Goal: Task Accomplishment & Management: Complete application form

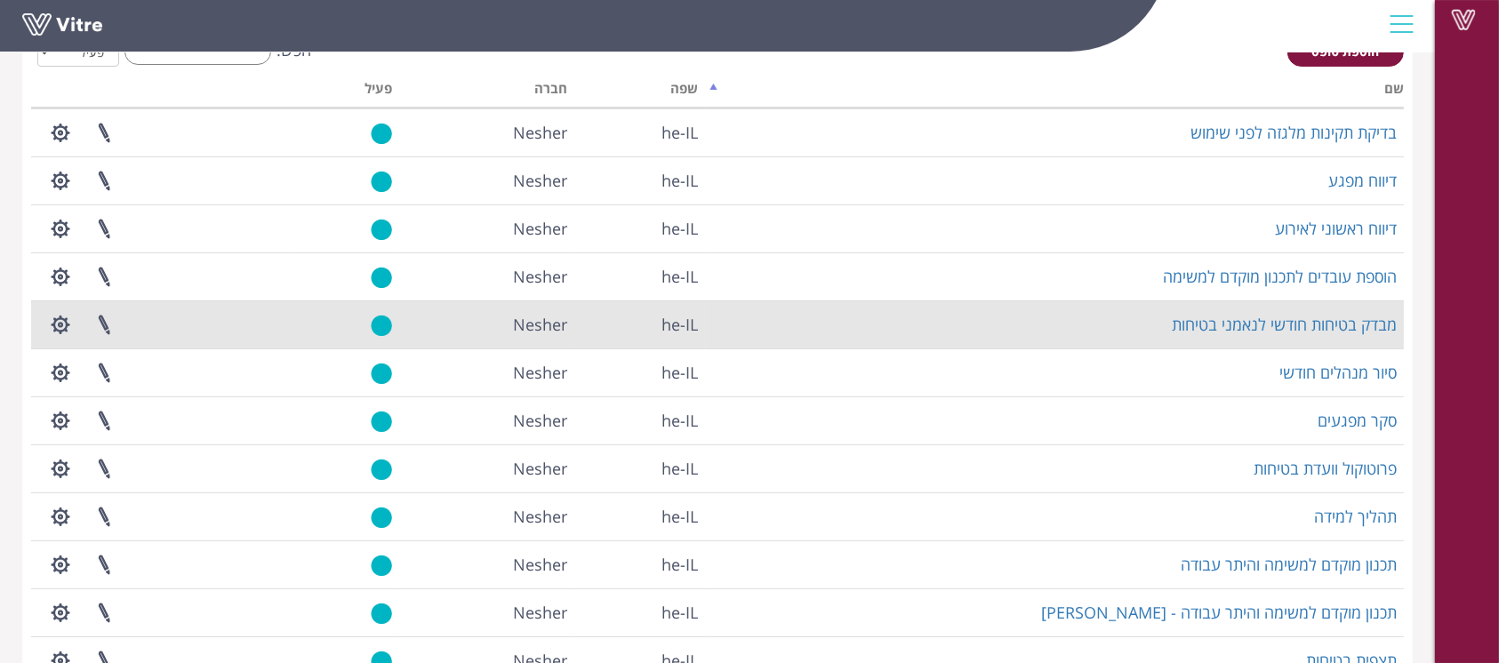
scroll to position [216, 0]
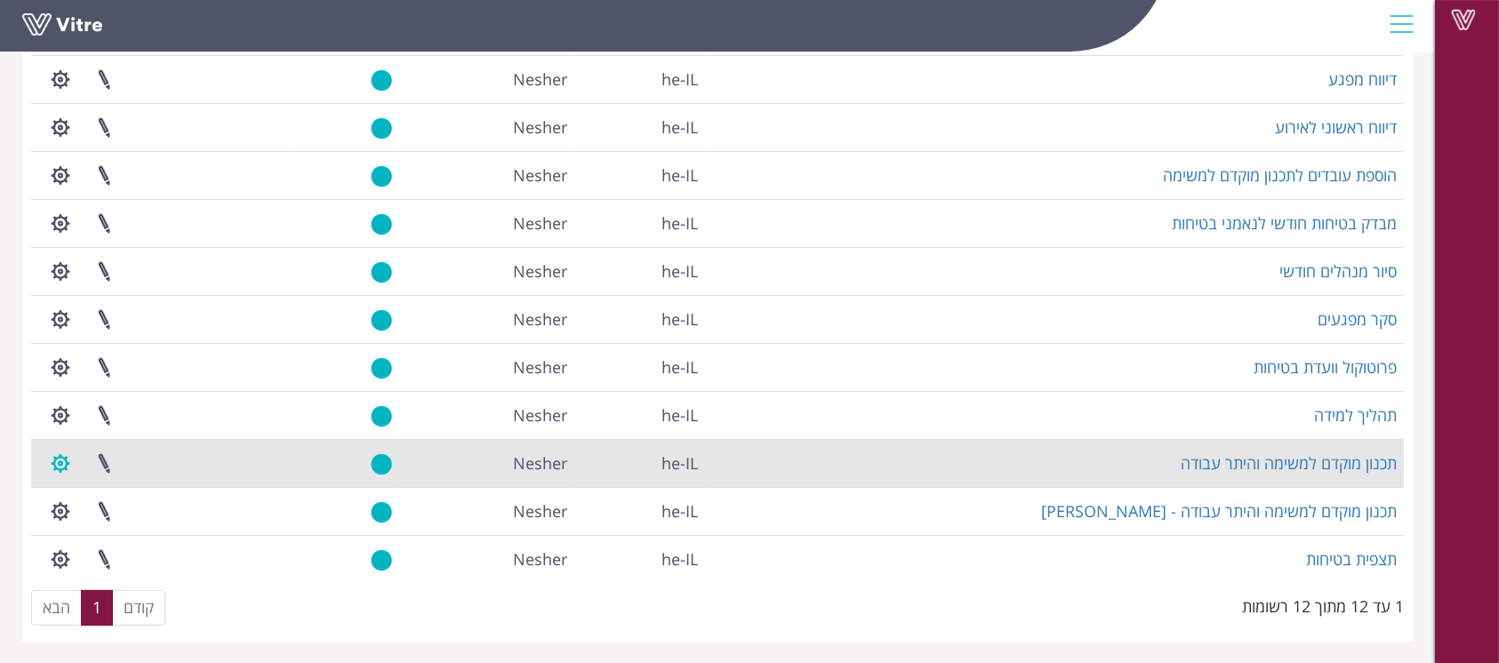
click at [59, 460] on button "button" at bounding box center [60, 463] width 44 height 47
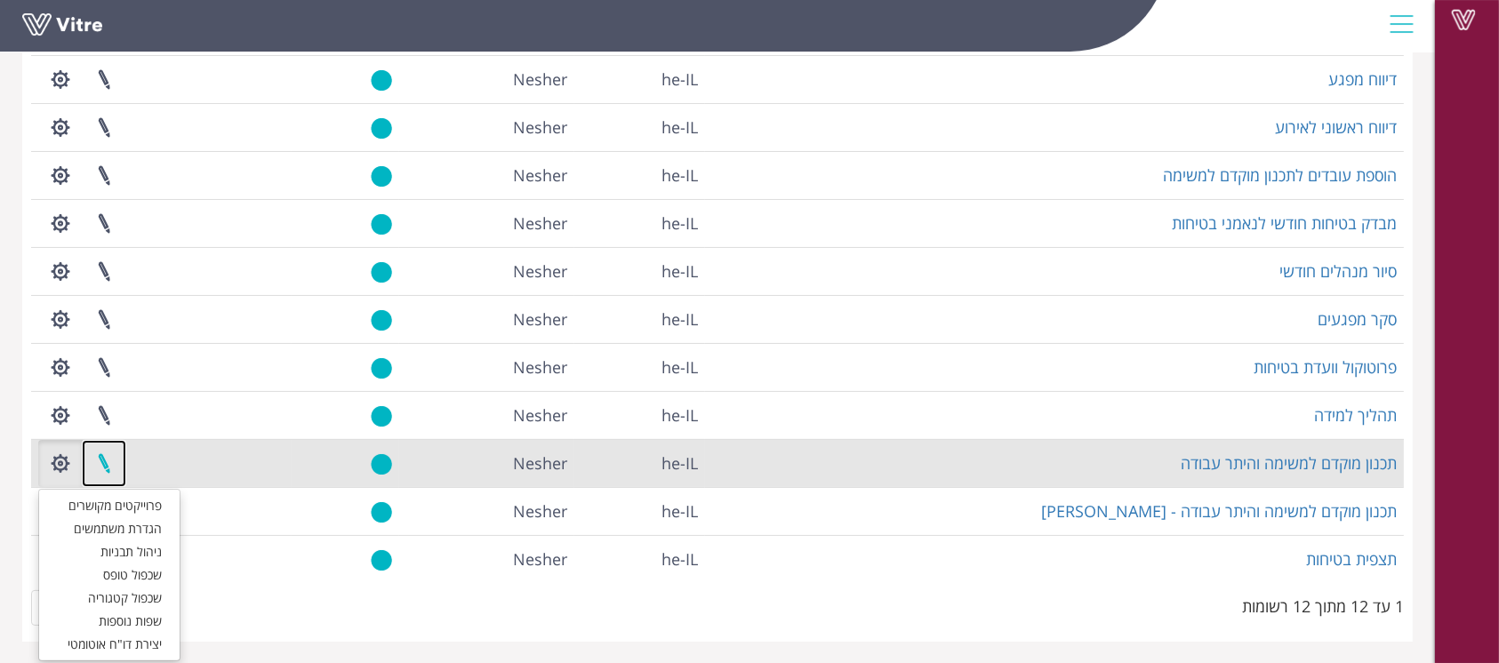
click at [98, 460] on link at bounding box center [104, 463] width 44 height 47
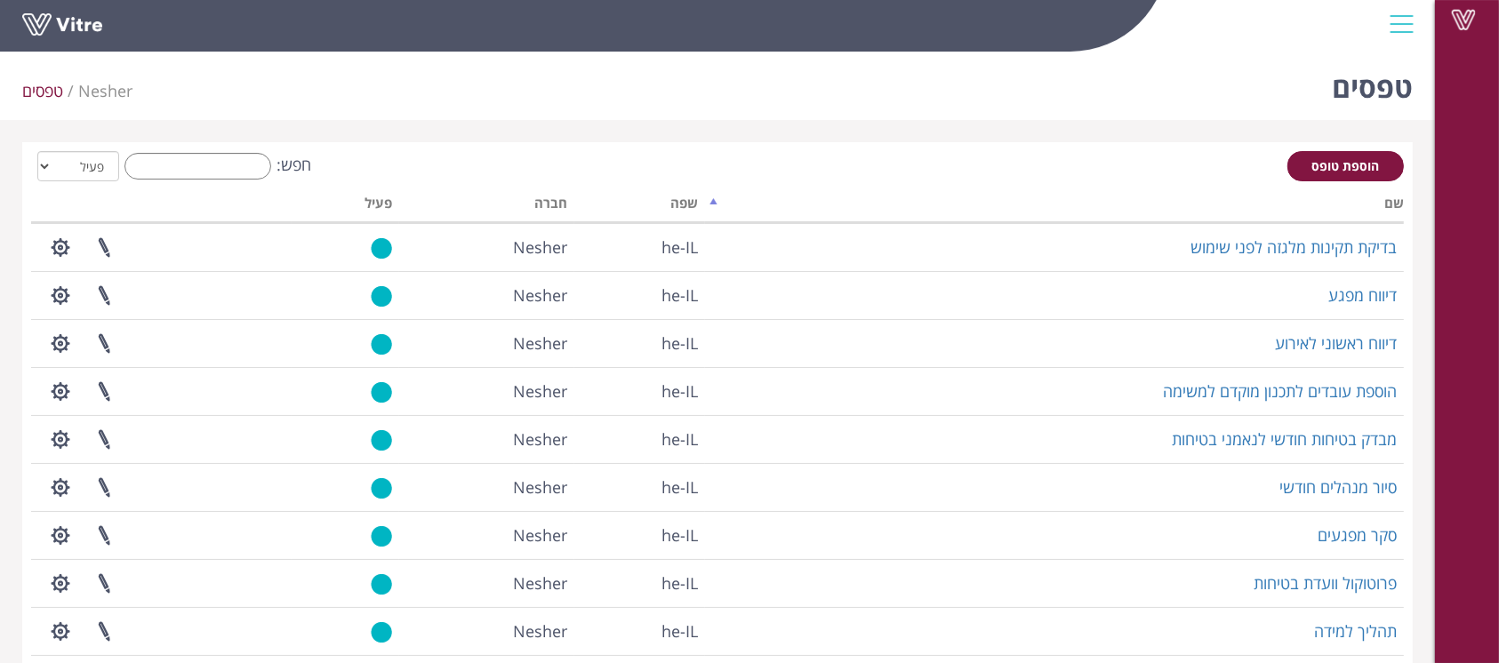
scroll to position [216, 0]
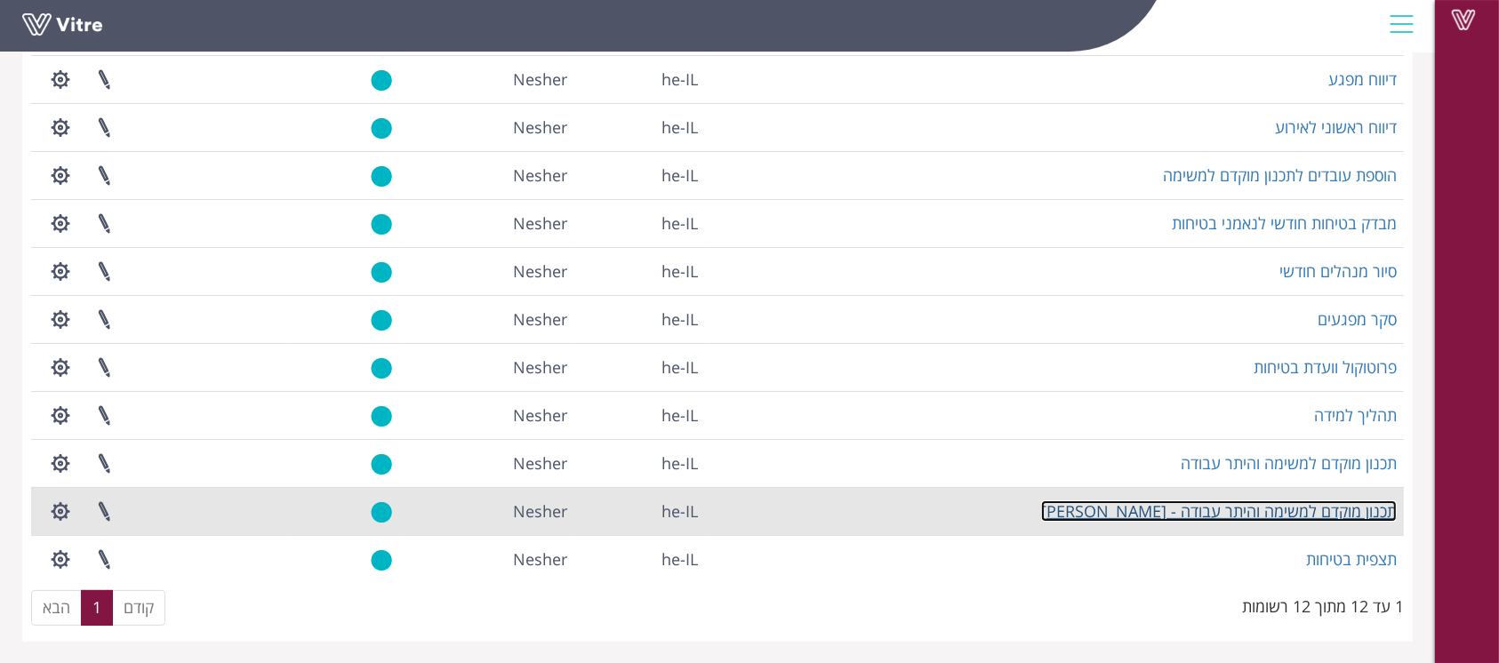
click at [1183, 513] on link "תכנון מוקדם למשימה והיתר עבודה - [PERSON_NAME]" at bounding box center [1219, 511] width 356 height 21
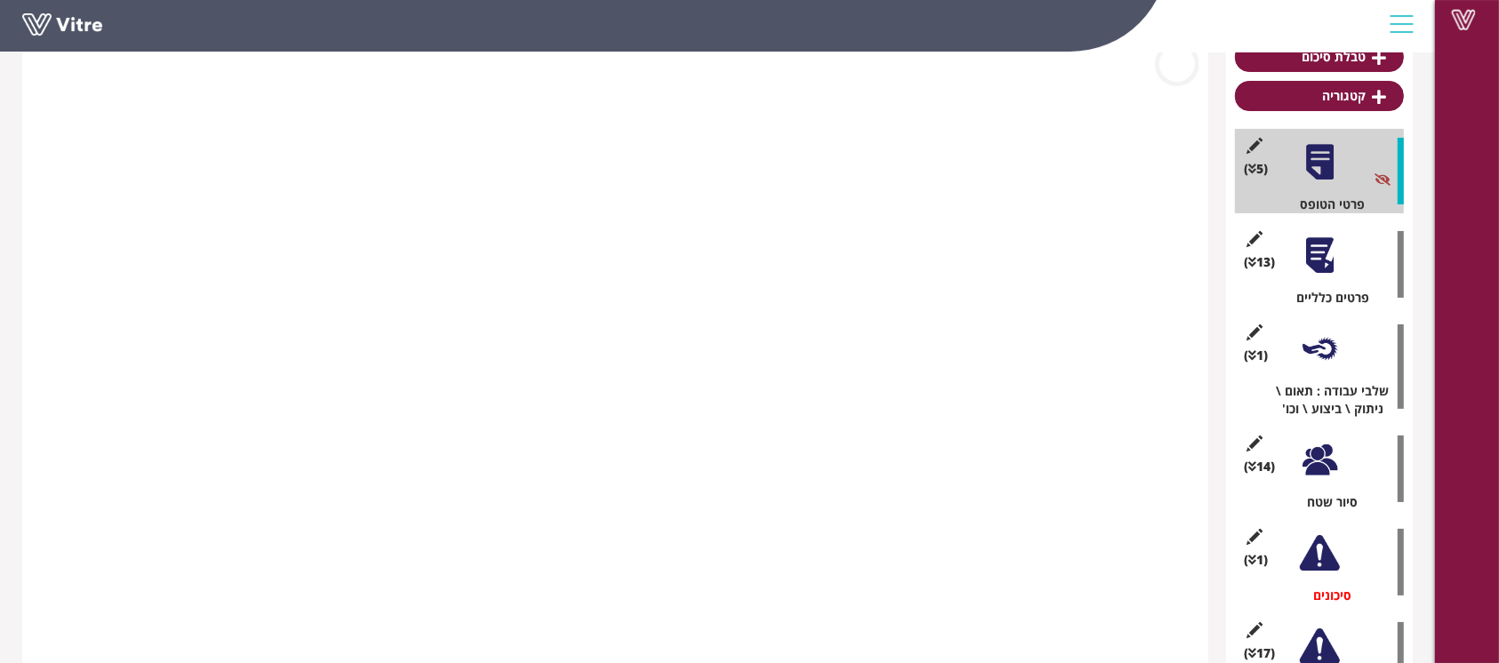
scroll to position [193, 0]
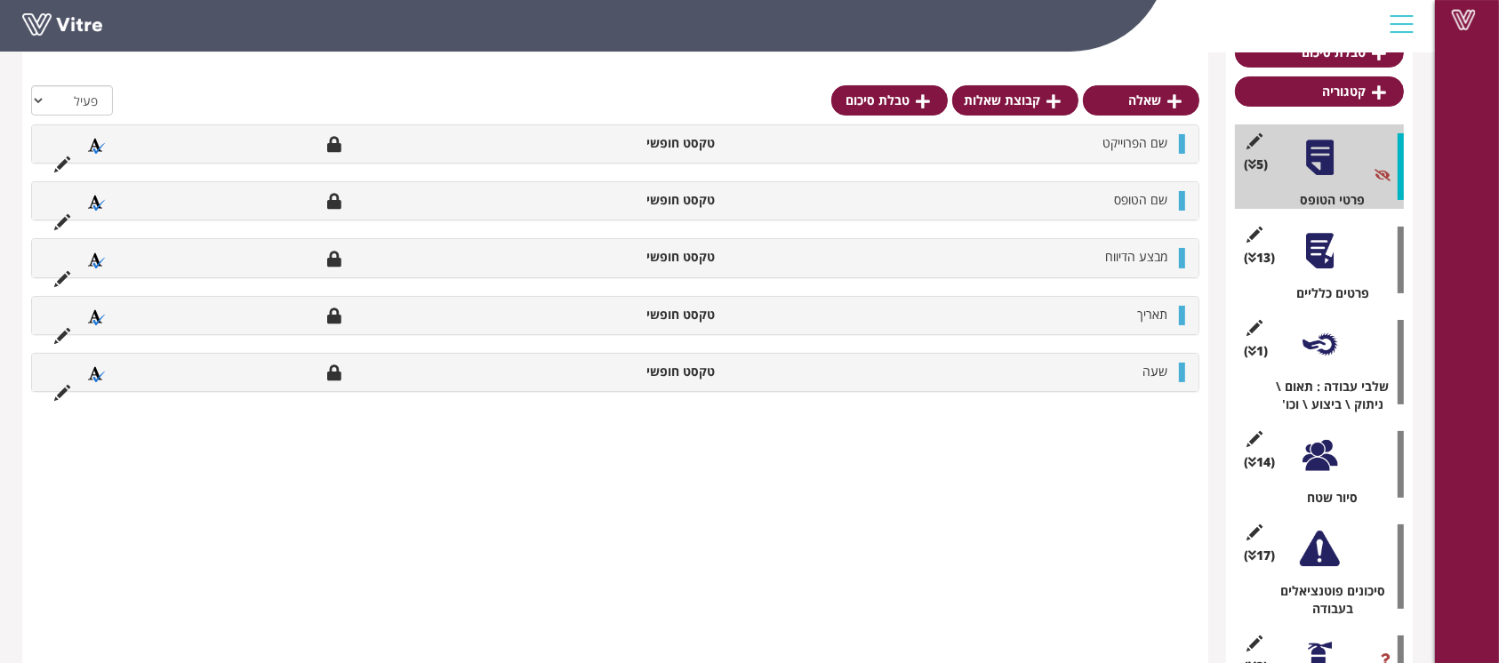
click at [1301, 458] on div at bounding box center [1320, 456] width 40 height 40
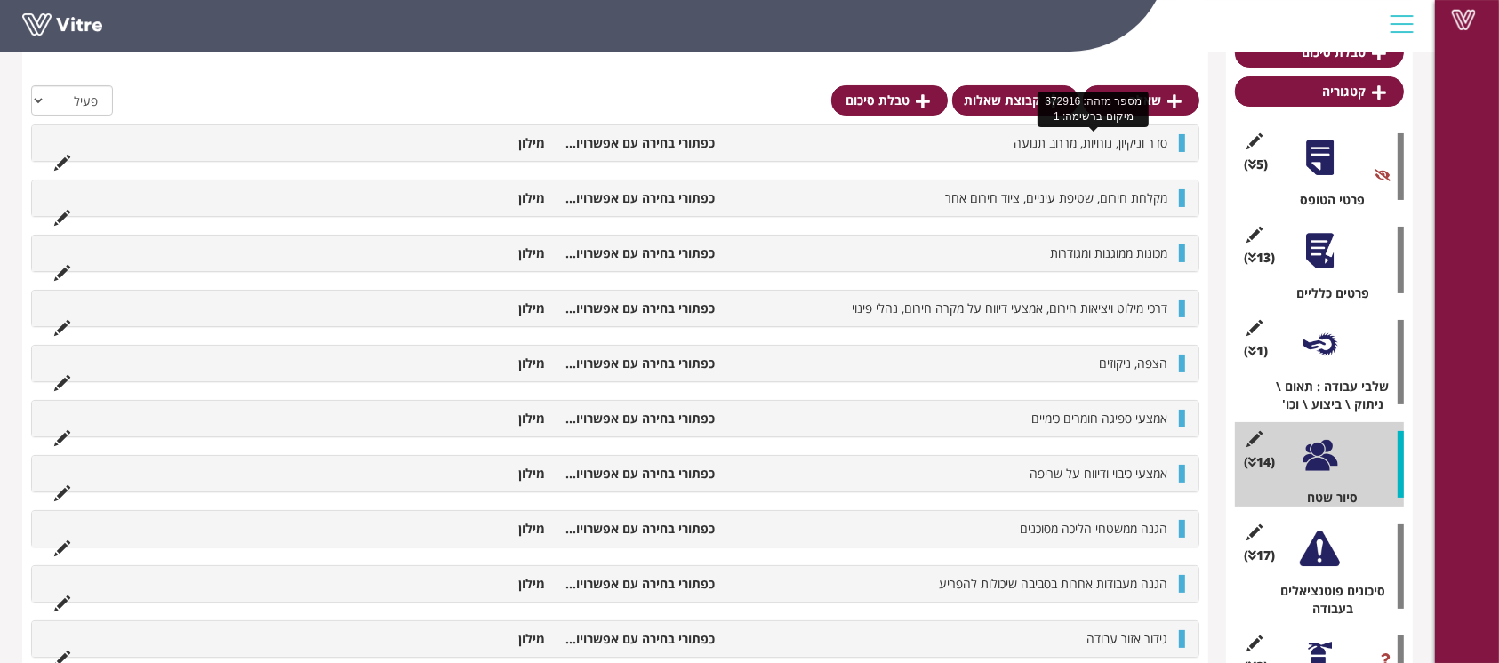
click at [1147, 134] on span "סדר וניקיון, נוחיות, מרחב תנועה" at bounding box center [1091, 142] width 154 height 17
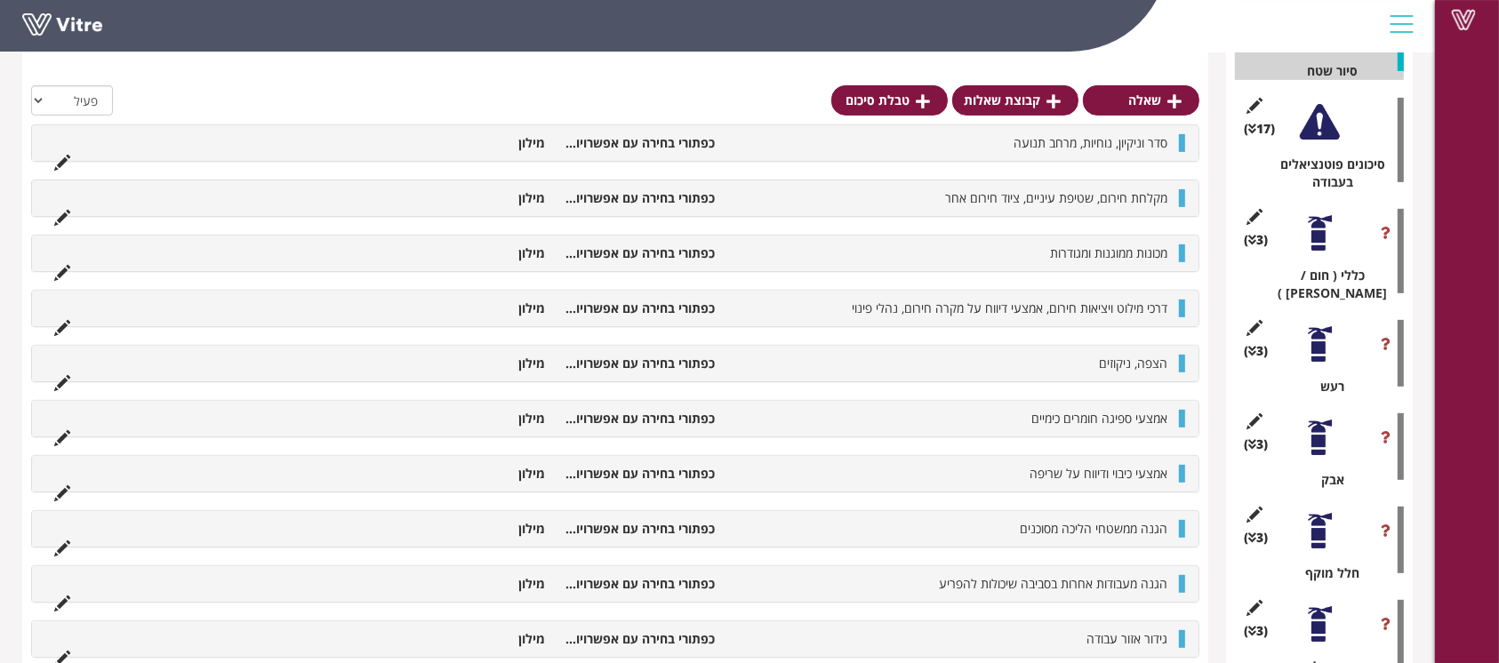
scroll to position [538, 0]
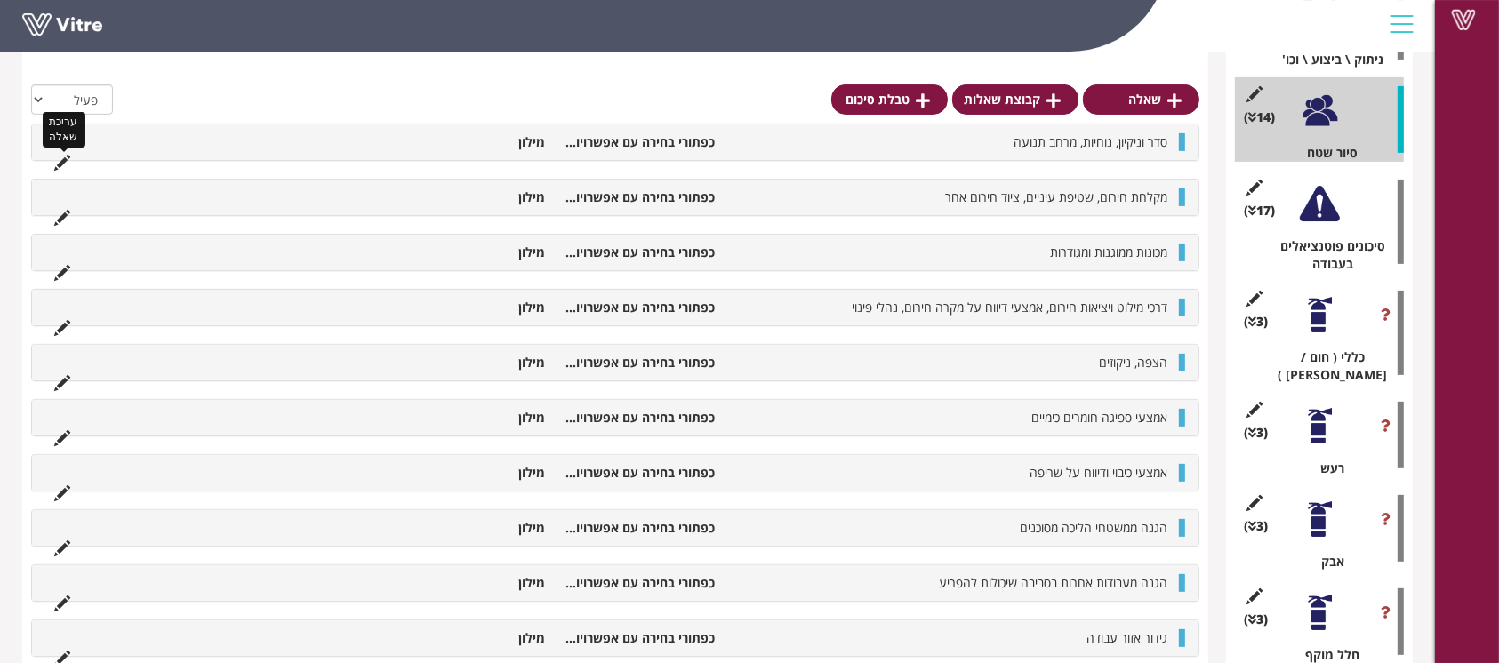
click at [60, 166] on icon at bounding box center [62, 163] width 16 height 16
click at [60, 161] on div "סדר וניקיון, נוחיות, מרחב תנועה כפתורי בחירה עם אפשרויות בחירה מילון עריכת שאלה" at bounding box center [615, 142] width 1169 height 37
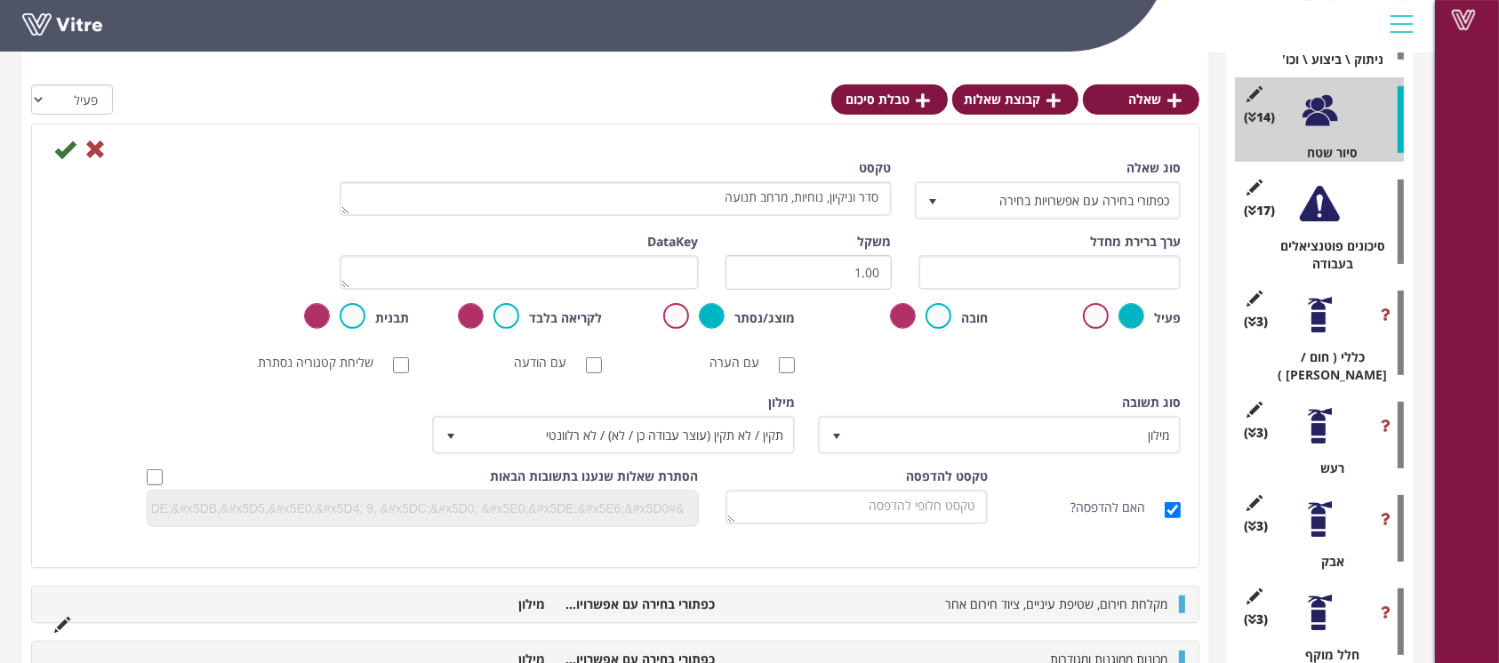
click at [895, 164] on div "טקסט סדר וניקיון, נוחיות, מרחב תנועה" at bounding box center [615, 194] width 579 height 70
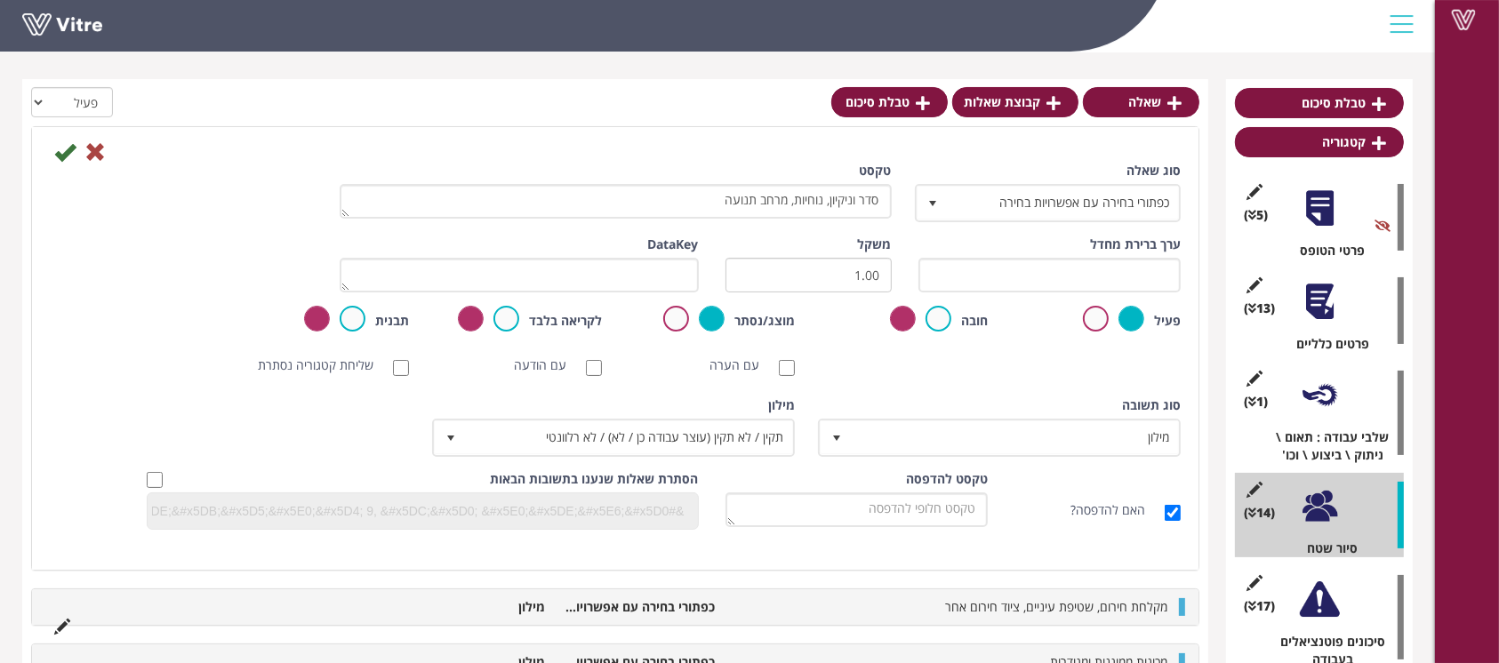
scroll to position [144, 0]
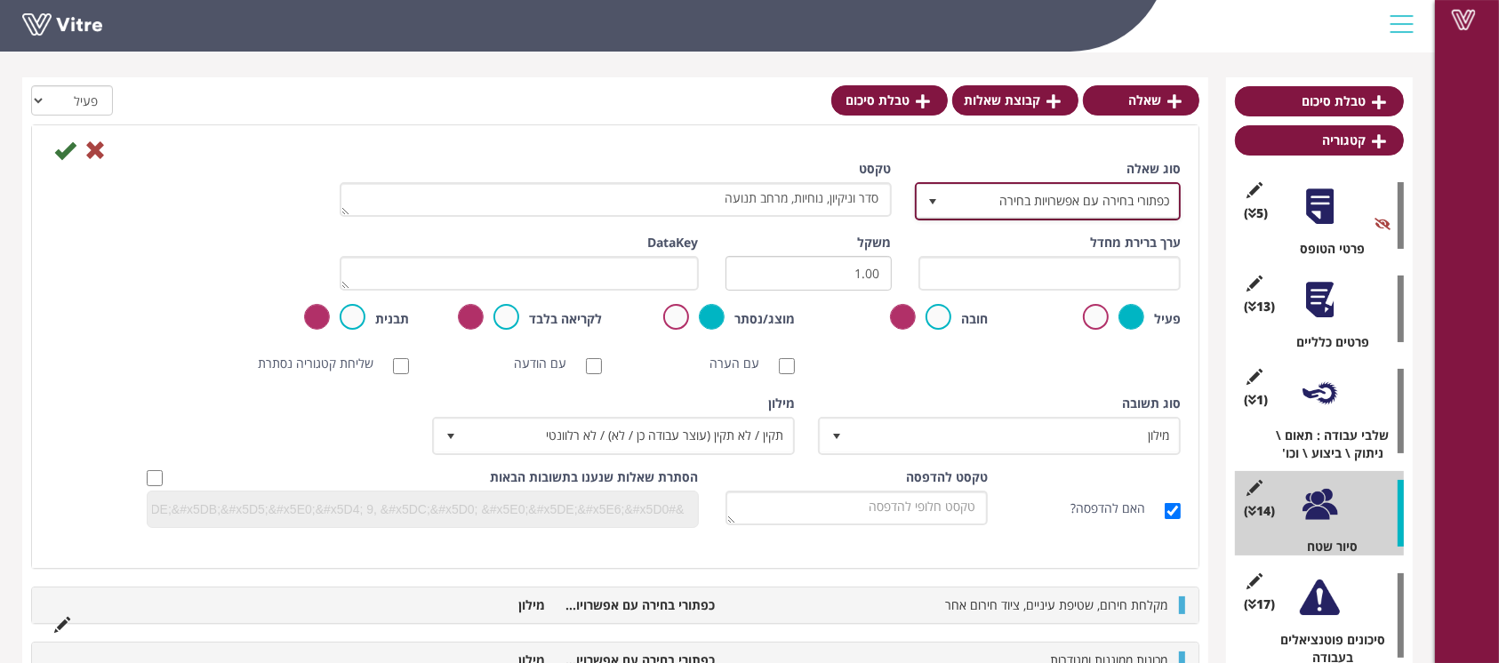
click at [1000, 203] on span "כפתורי בחירה עם אפשרויות בחירה" at bounding box center [1064, 201] width 231 height 32
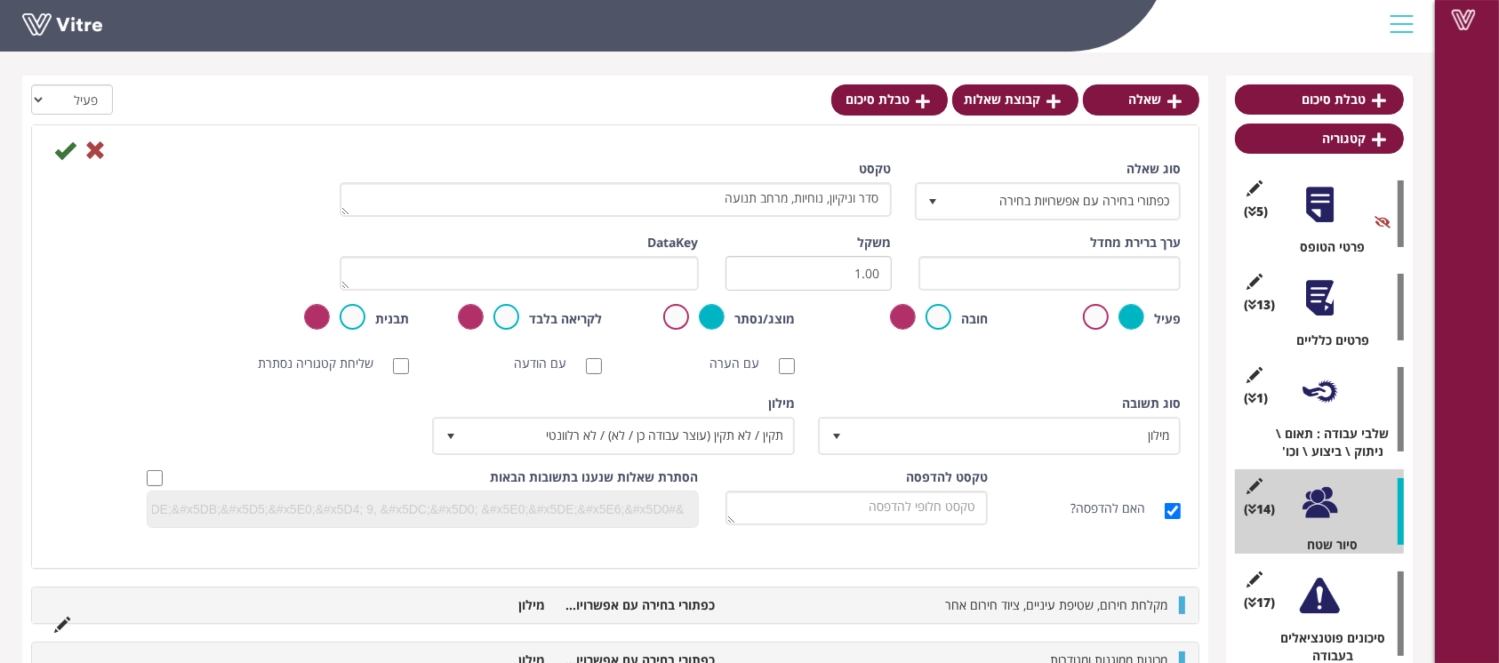
click at [883, 128] on div "סוג שאלה כפתורי בחירה עם אפשרויות בחירה 13 טקסט סדר וניקיון, נוחיות, מרחב תנועה…" at bounding box center [615, 346] width 1167 height 443
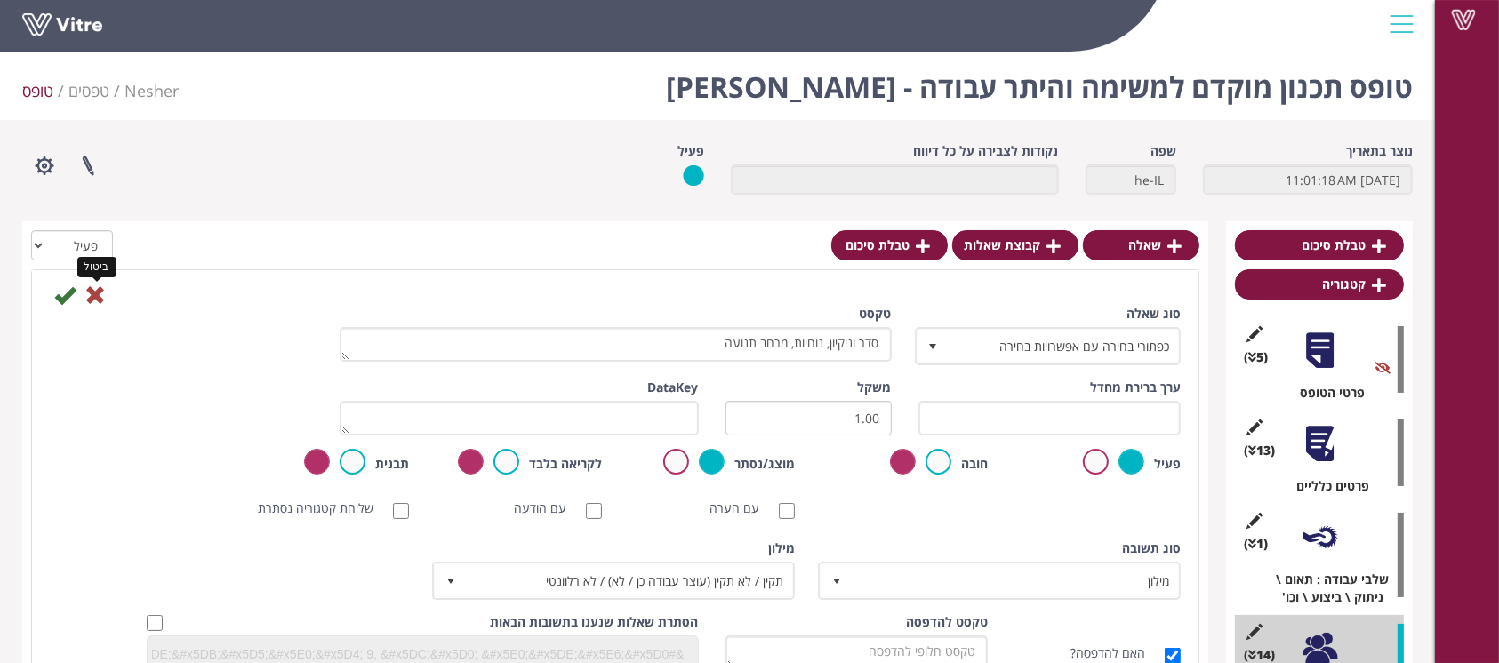
click at [91, 298] on icon at bounding box center [94, 295] width 21 height 21
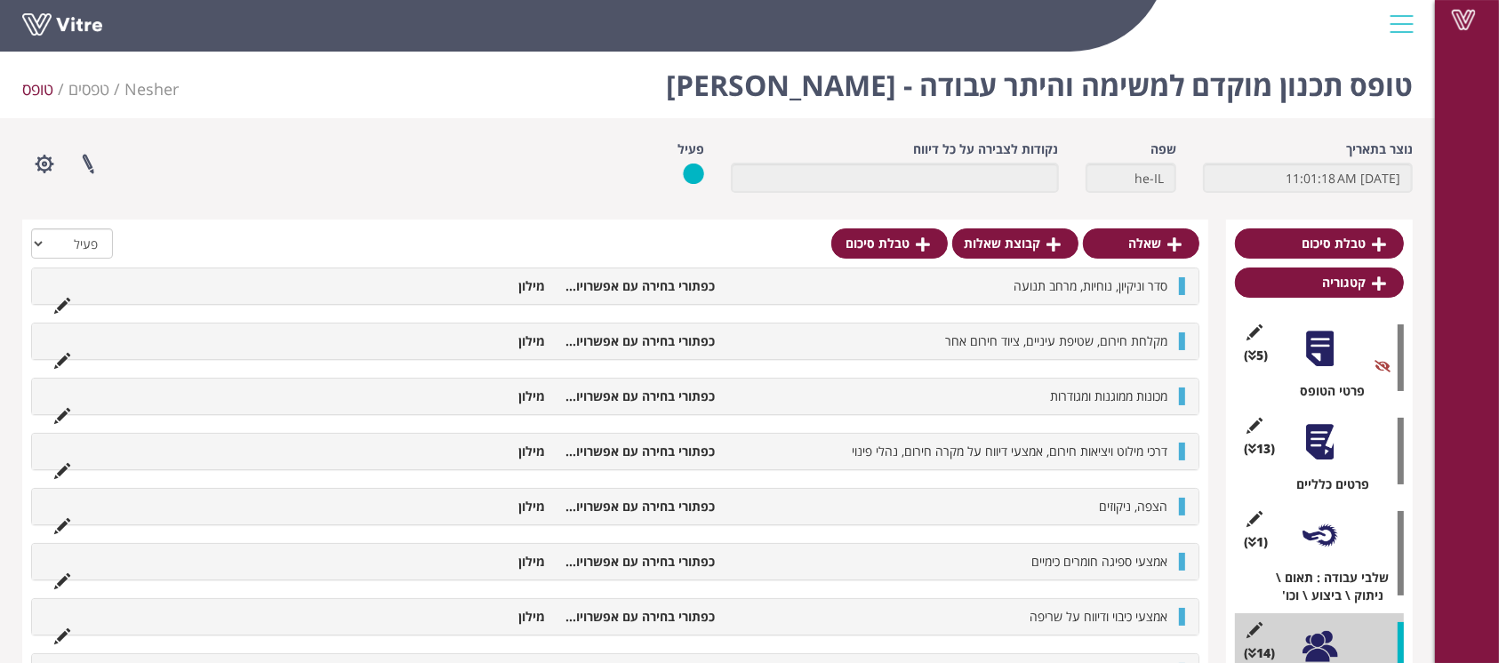
scroll to position [4, 0]
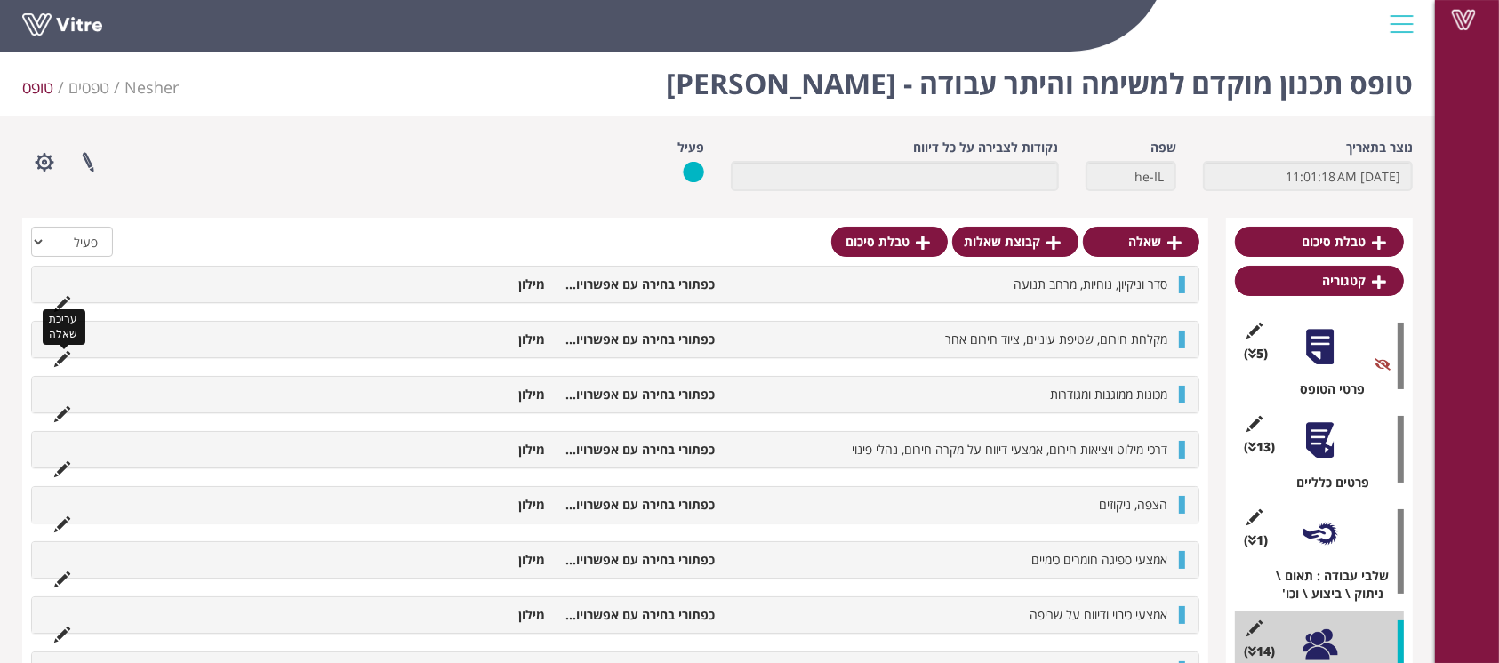
click at [57, 355] on icon at bounding box center [62, 359] width 16 height 16
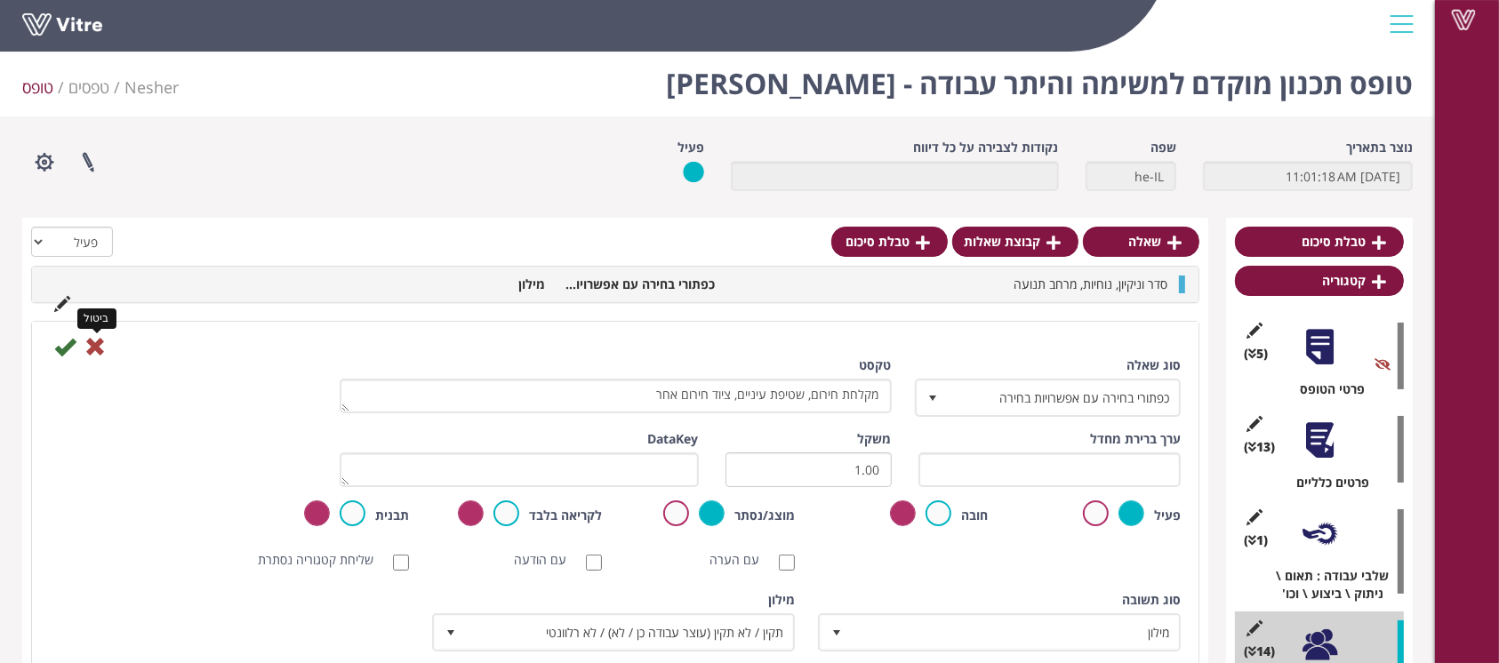
click at [96, 338] on icon at bounding box center [94, 346] width 21 height 21
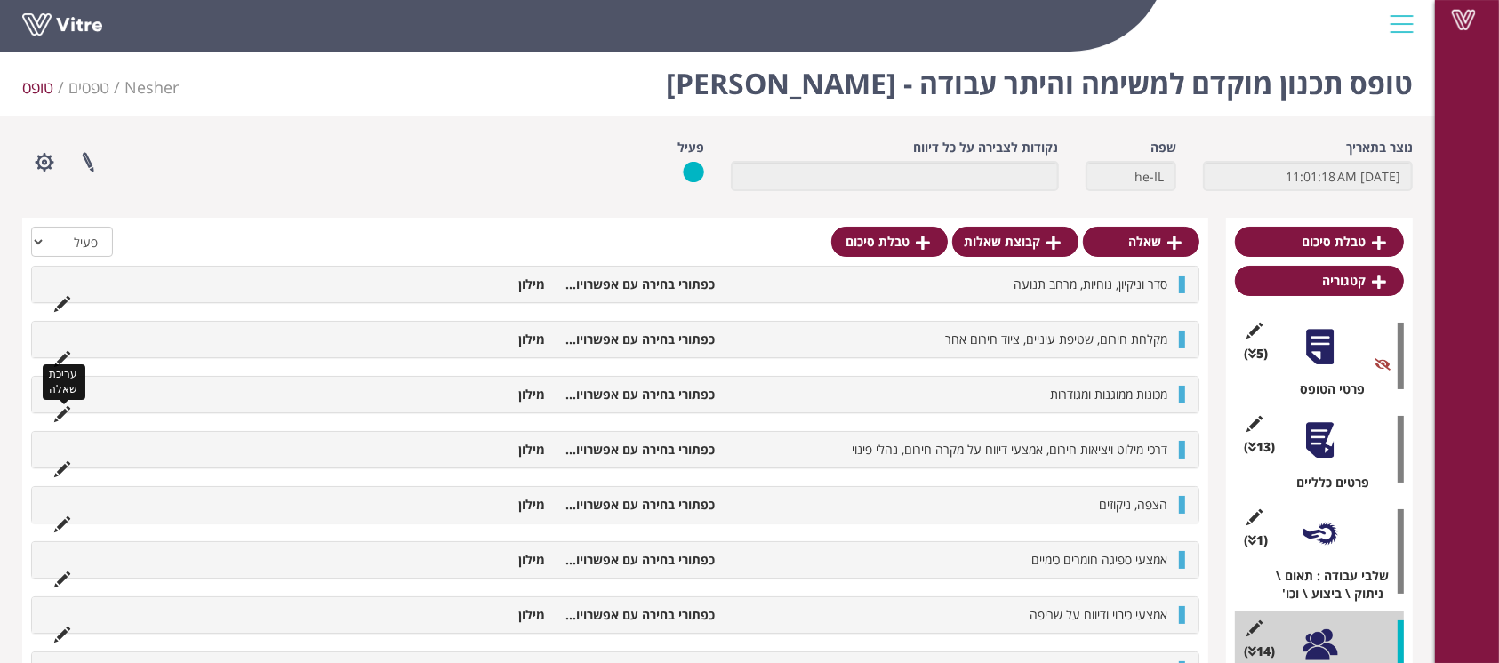
click at [57, 415] on icon at bounding box center [62, 414] width 16 height 16
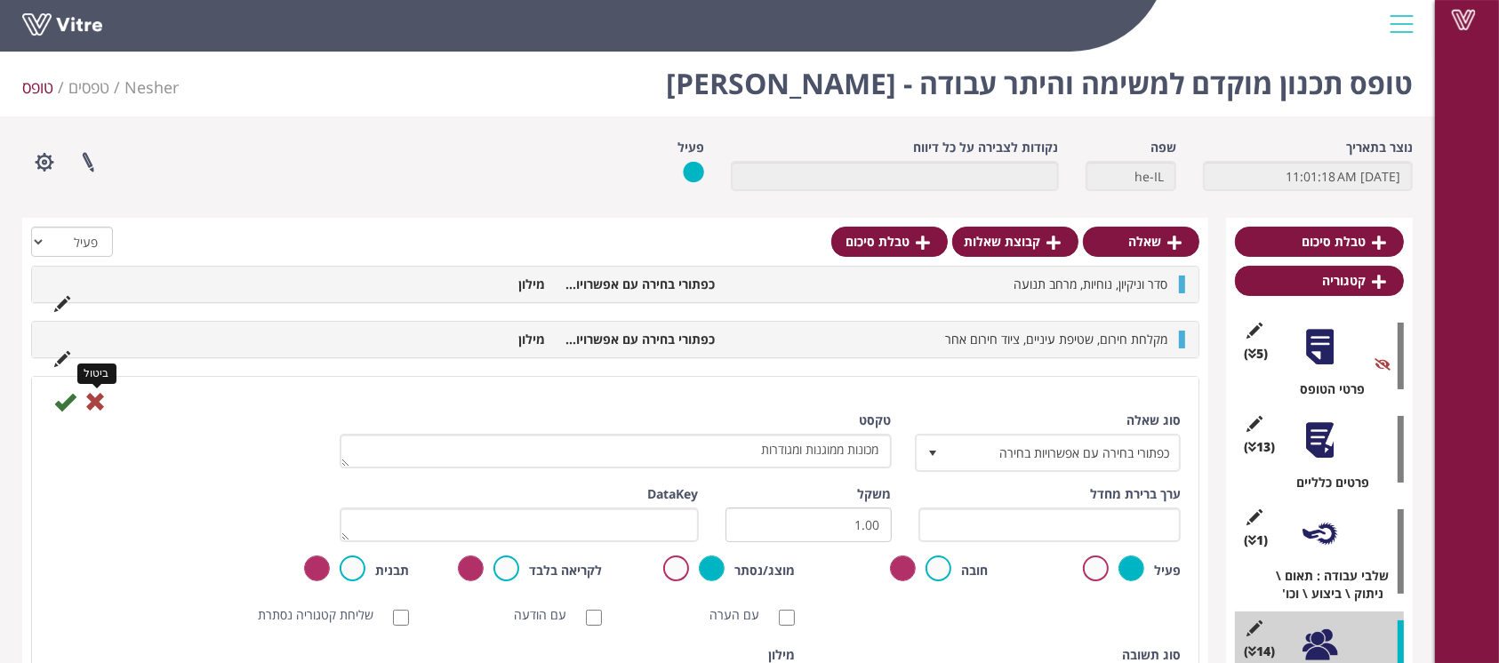
click at [98, 398] on icon at bounding box center [94, 401] width 21 height 21
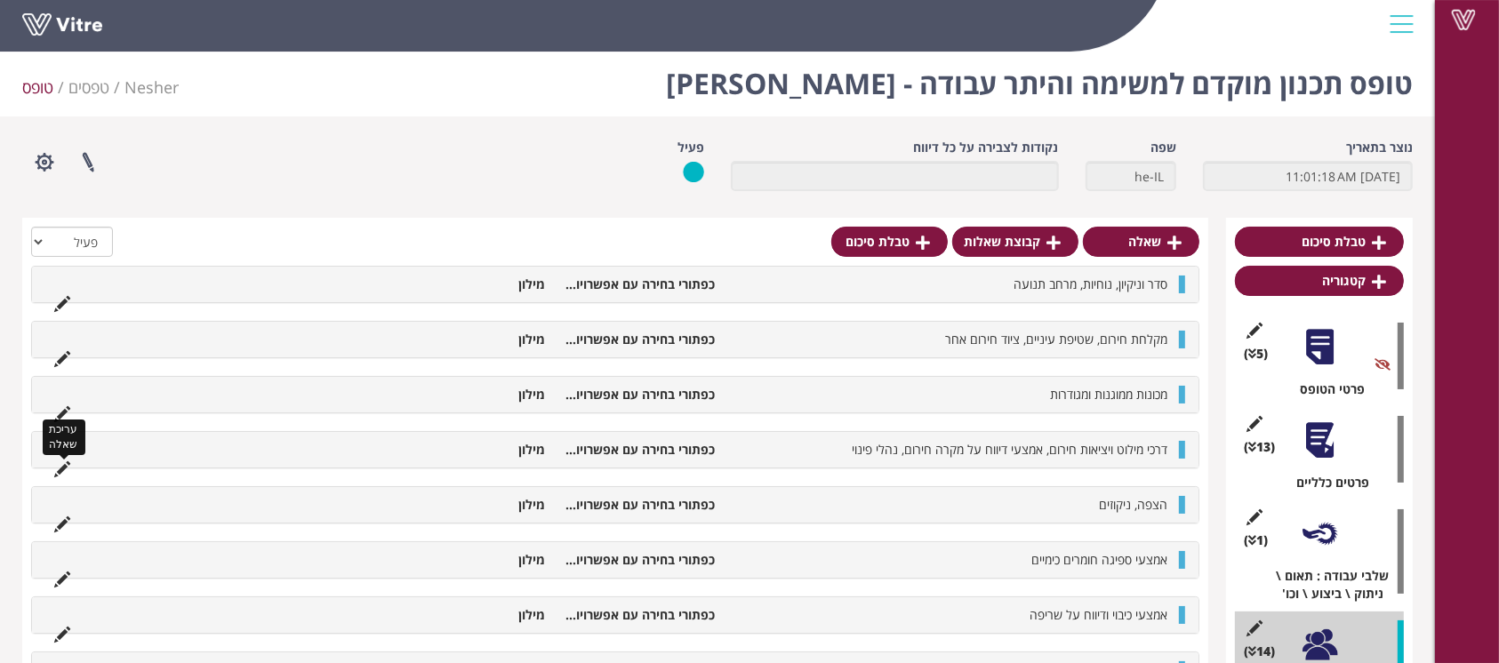
click at [57, 464] on icon at bounding box center [62, 470] width 16 height 16
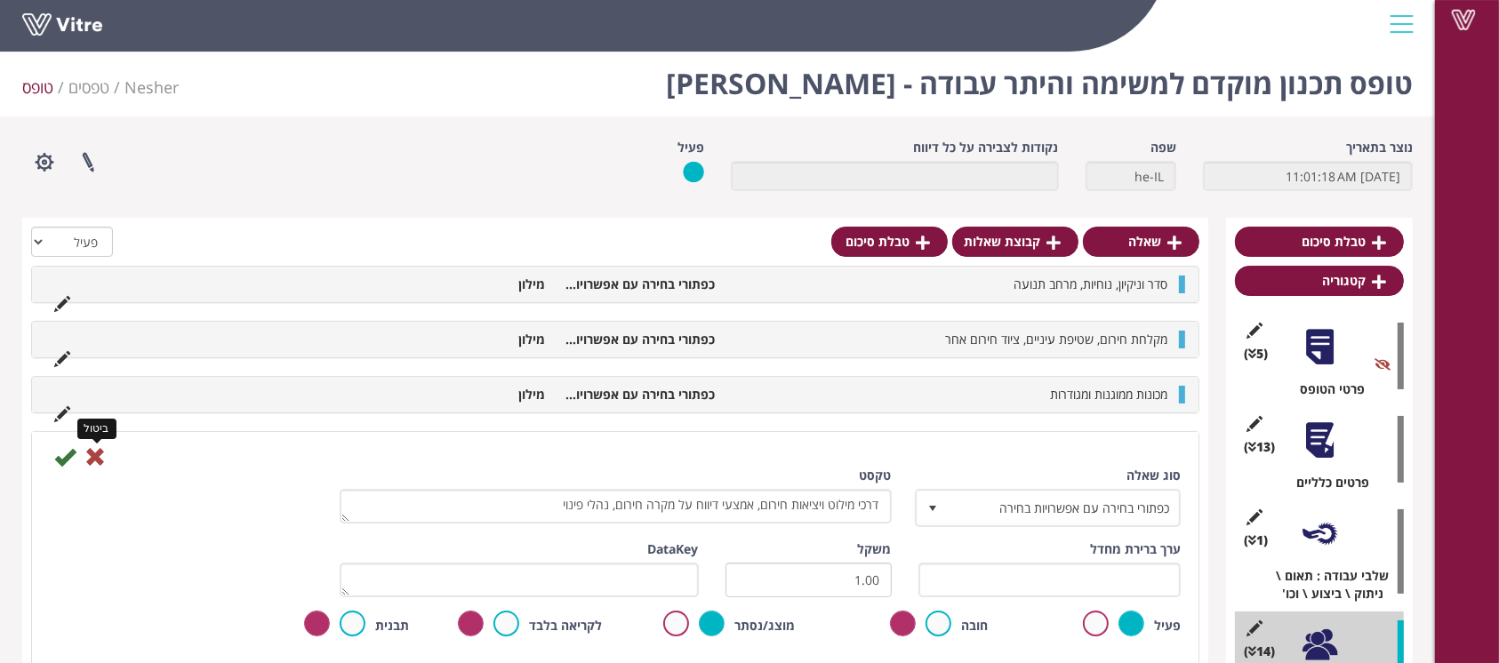
click at [89, 454] on icon at bounding box center [94, 456] width 21 height 21
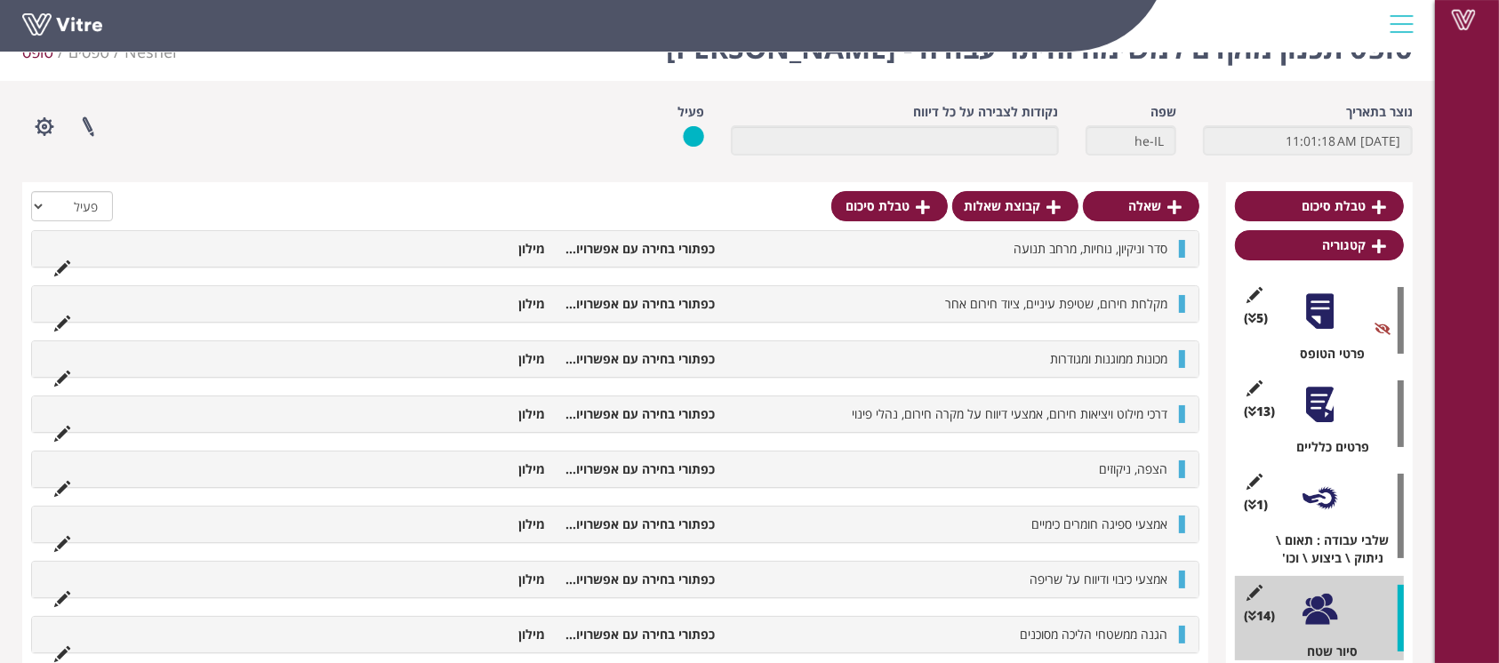
scroll to position [41, 0]
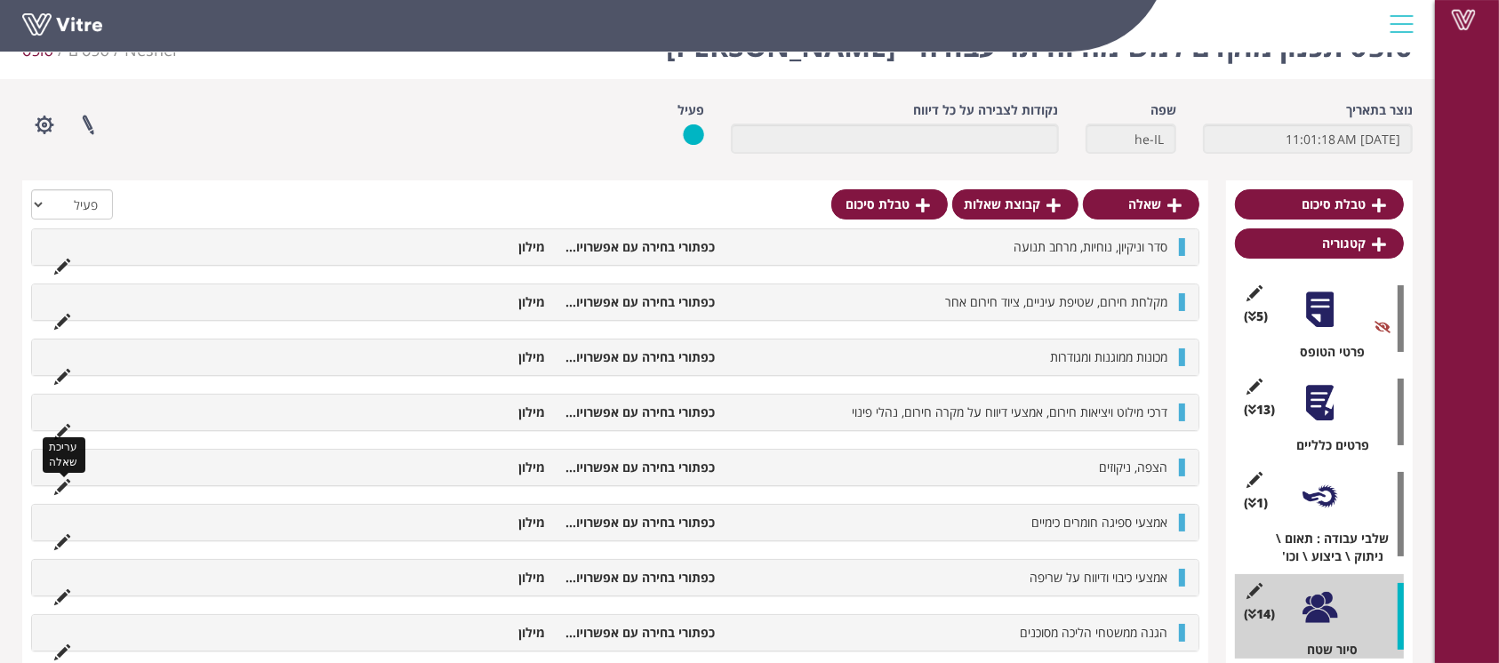
click at [59, 483] on icon at bounding box center [62, 487] width 16 height 16
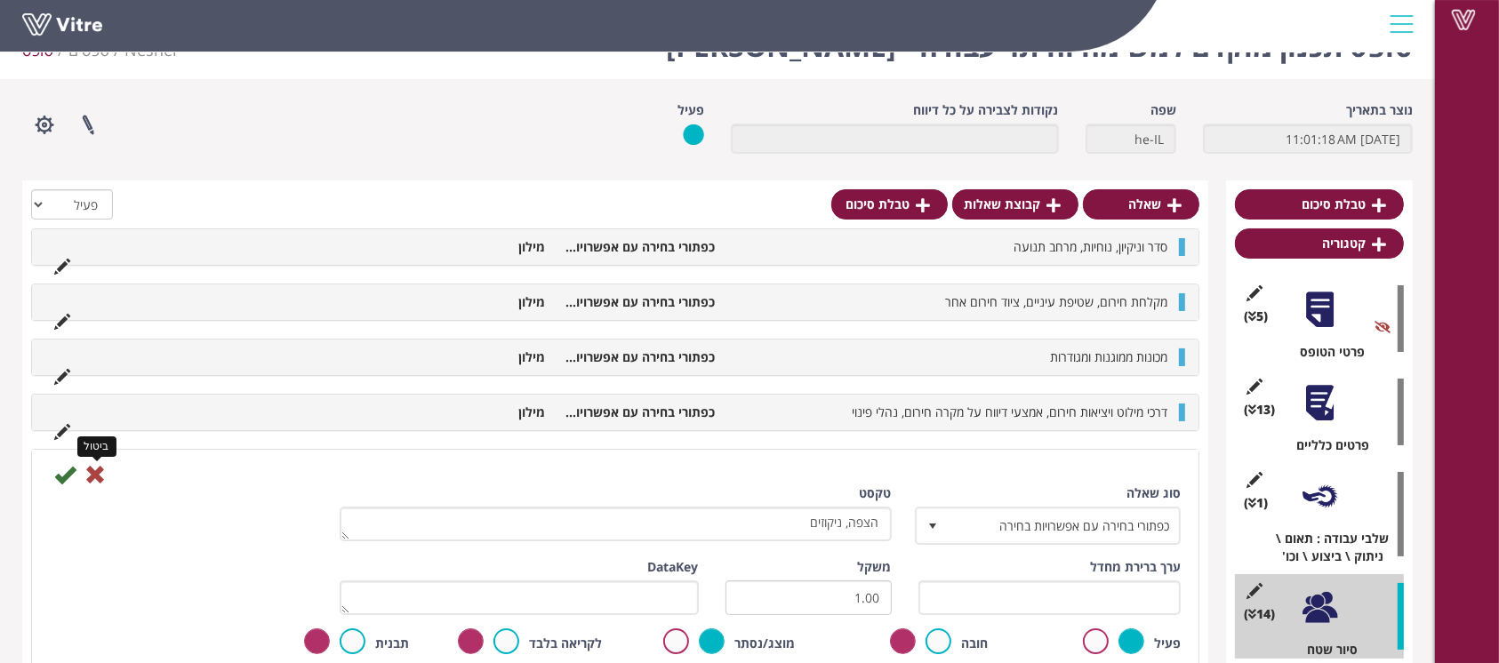
click at [93, 472] on icon at bounding box center [94, 474] width 21 height 21
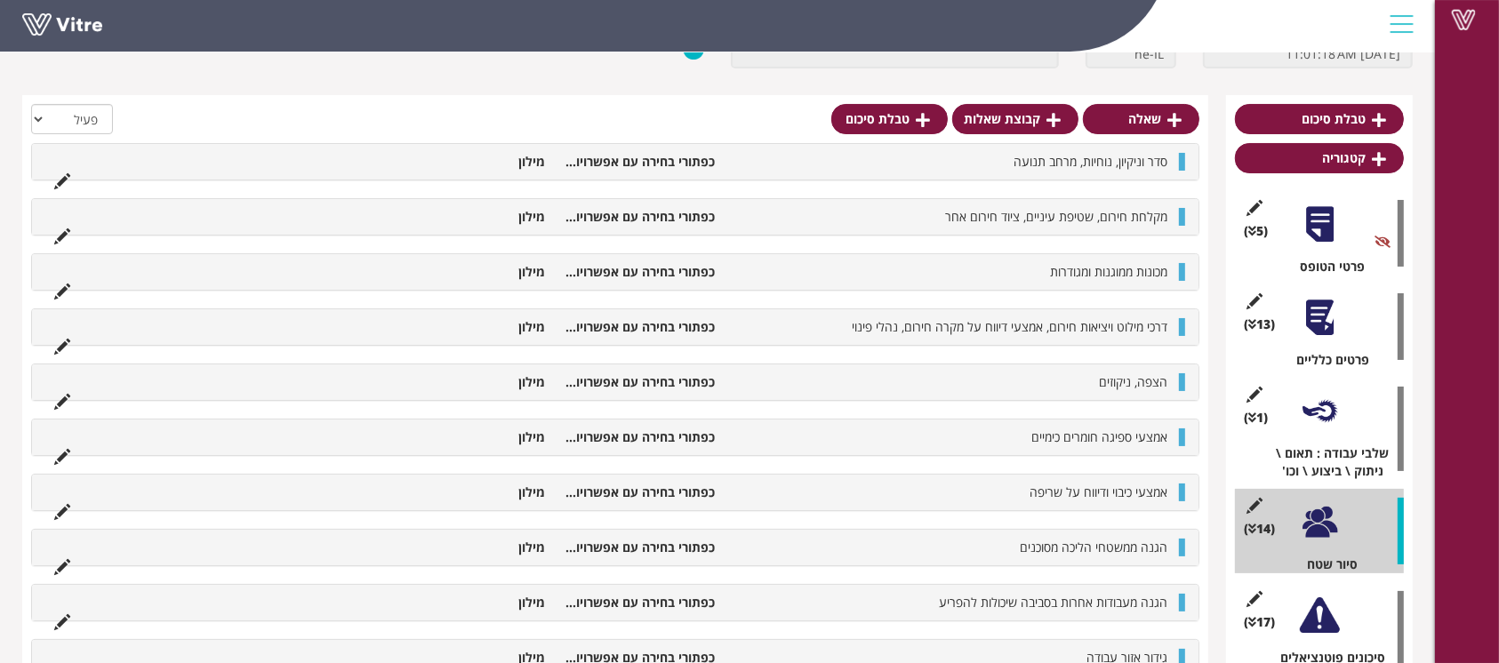
scroll to position [145, 0]
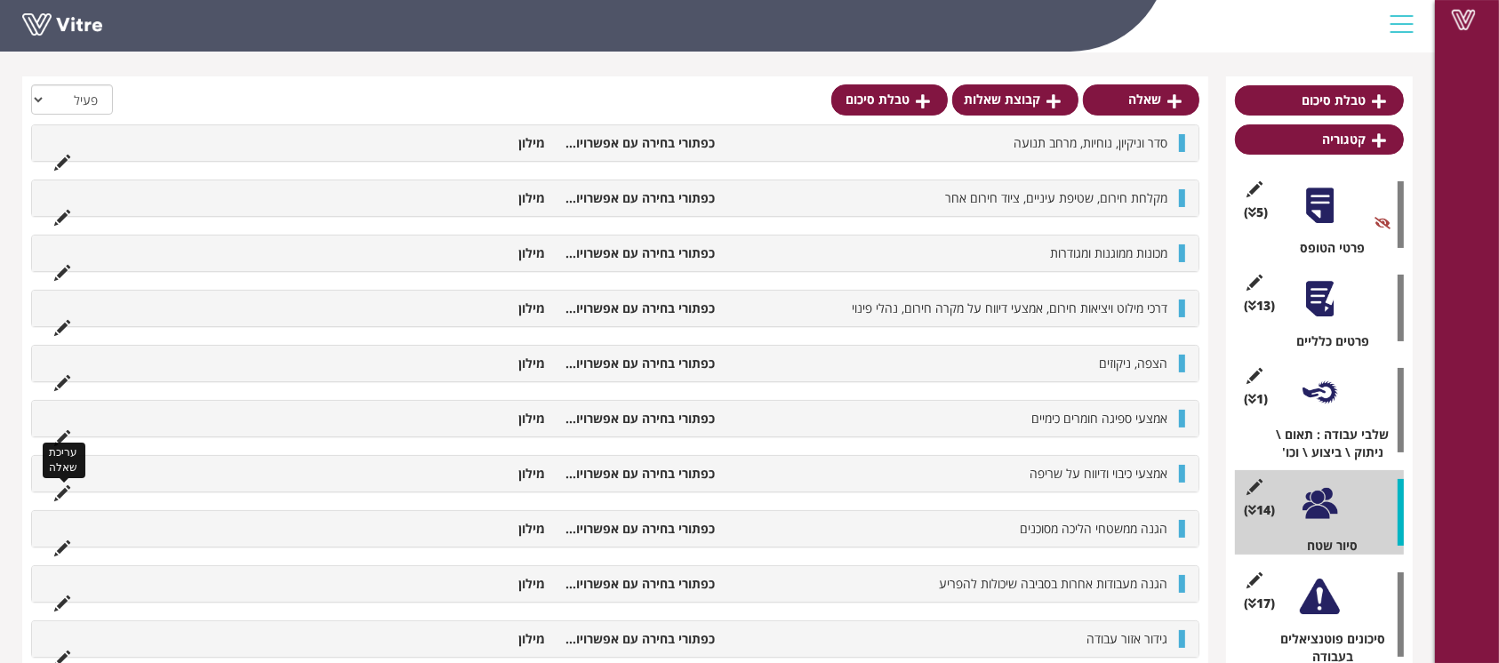
click at [64, 486] on icon at bounding box center [62, 494] width 16 height 16
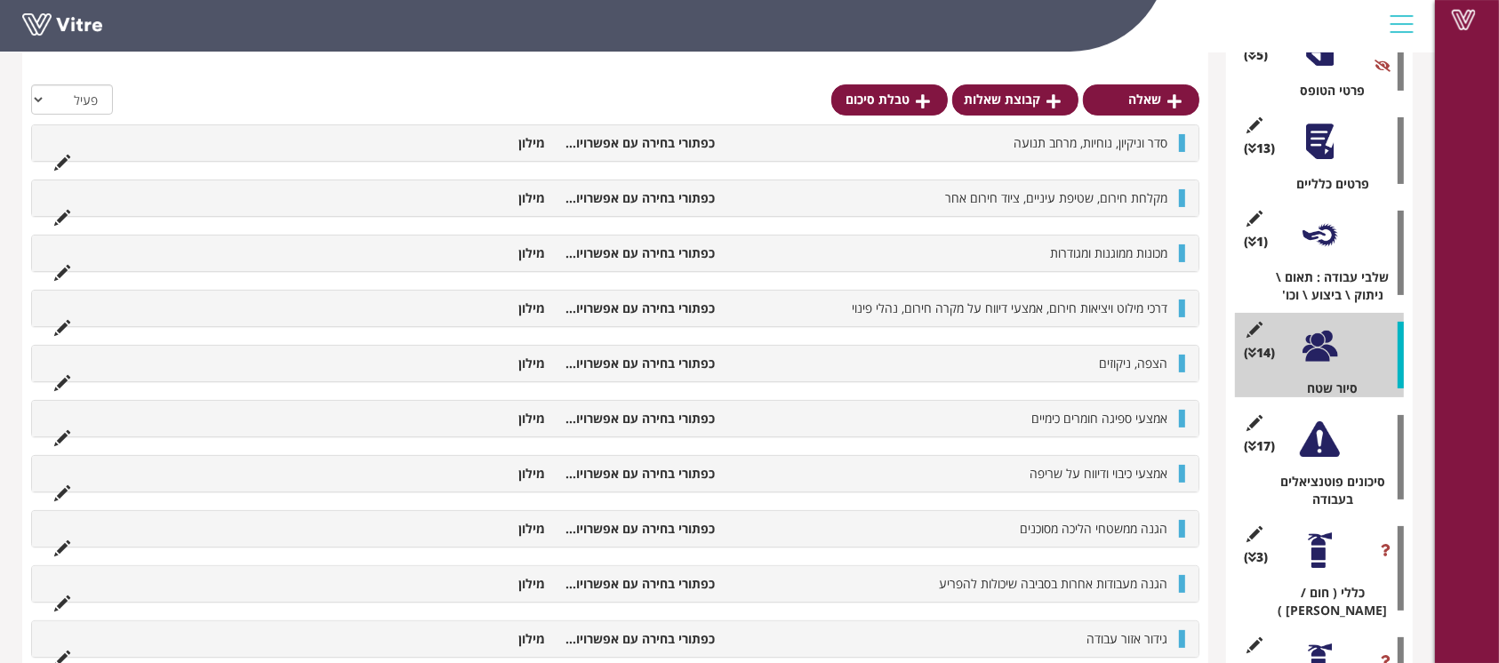
scroll to position [304, 0]
click at [61, 547] on icon at bounding box center [62, 549] width 16 height 16
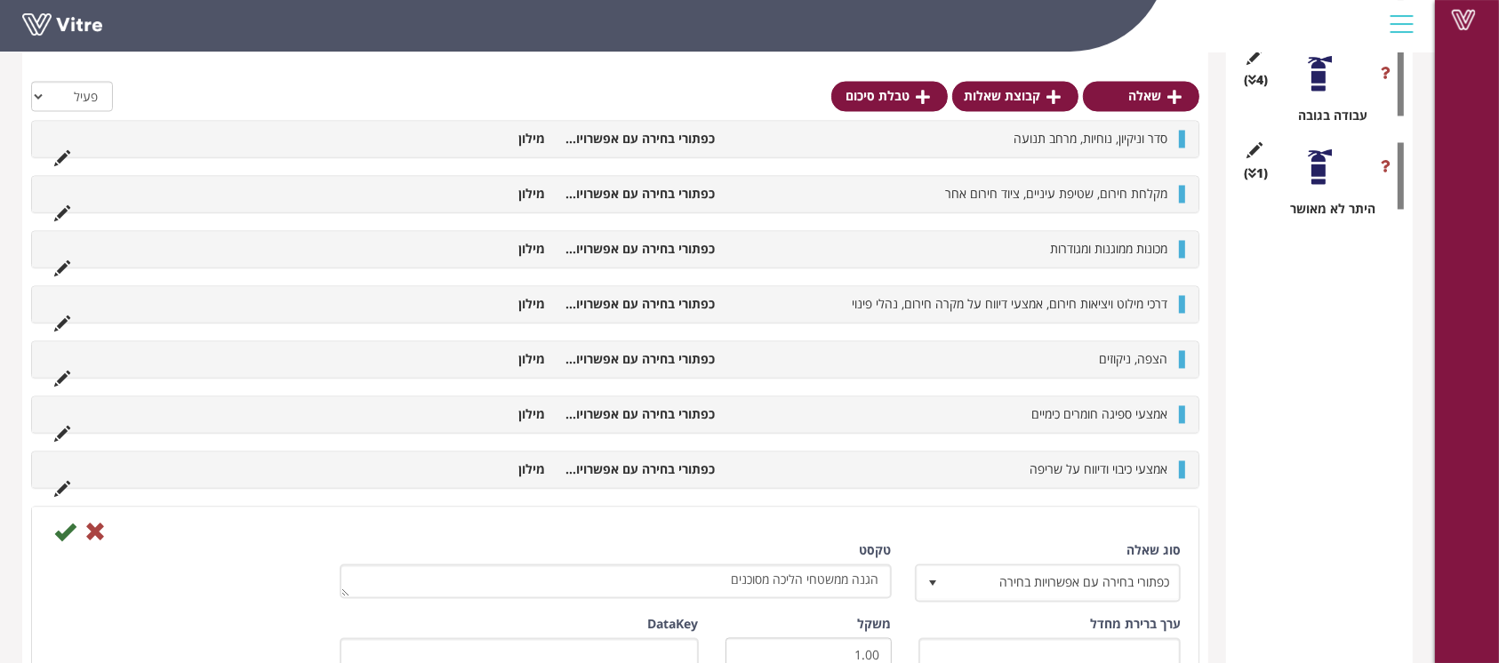
scroll to position [3359, 0]
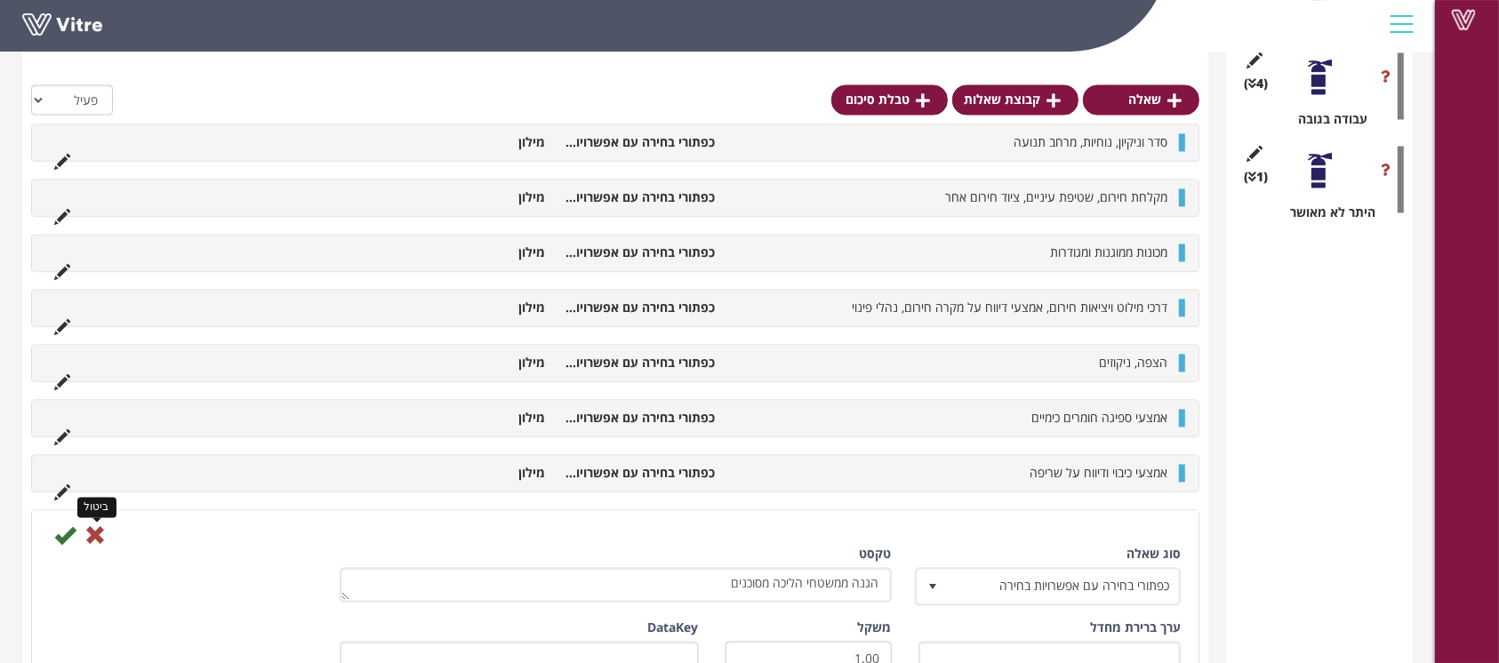
click at [96, 531] on icon at bounding box center [94, 536] width 21 height 21
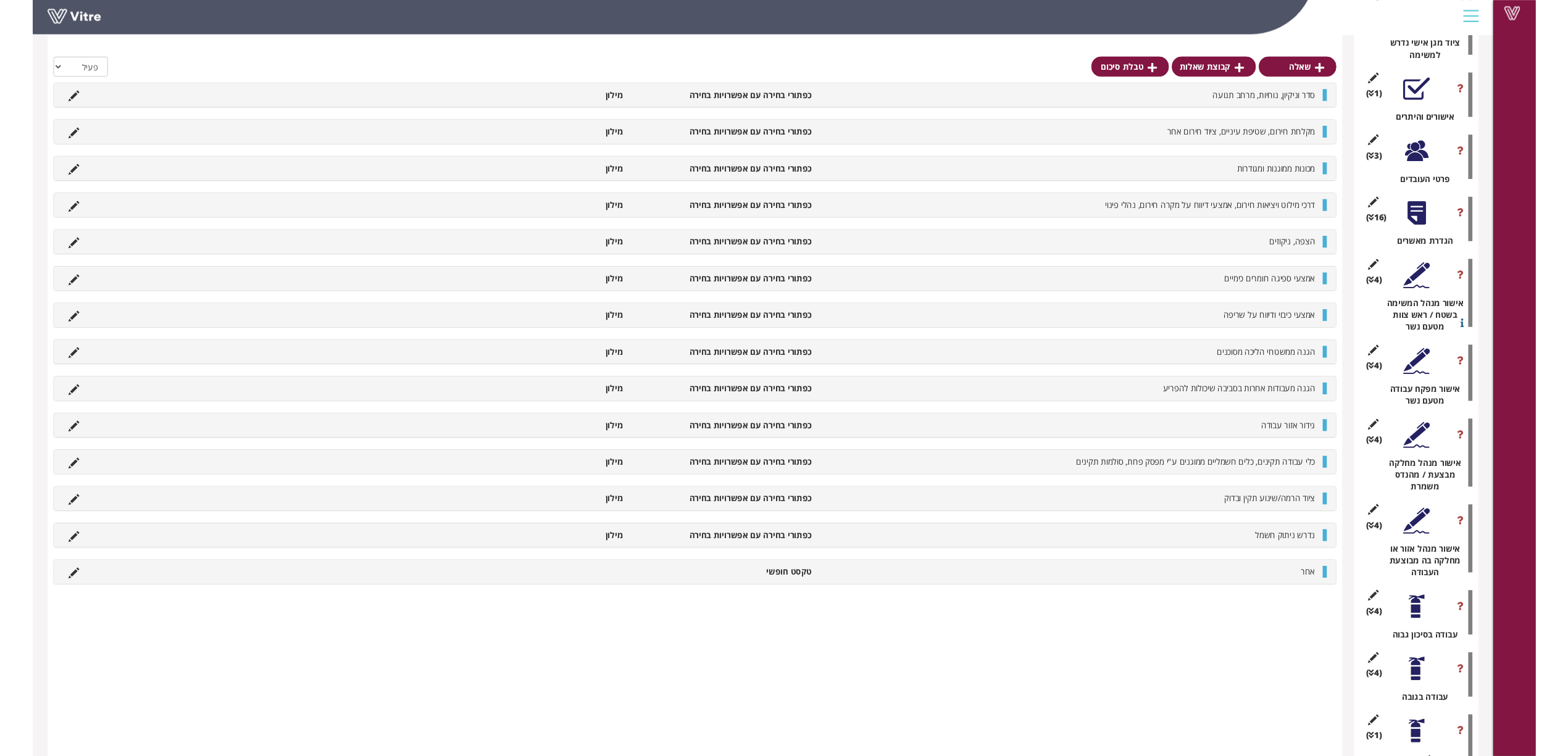
scroll to position [1721, 0]
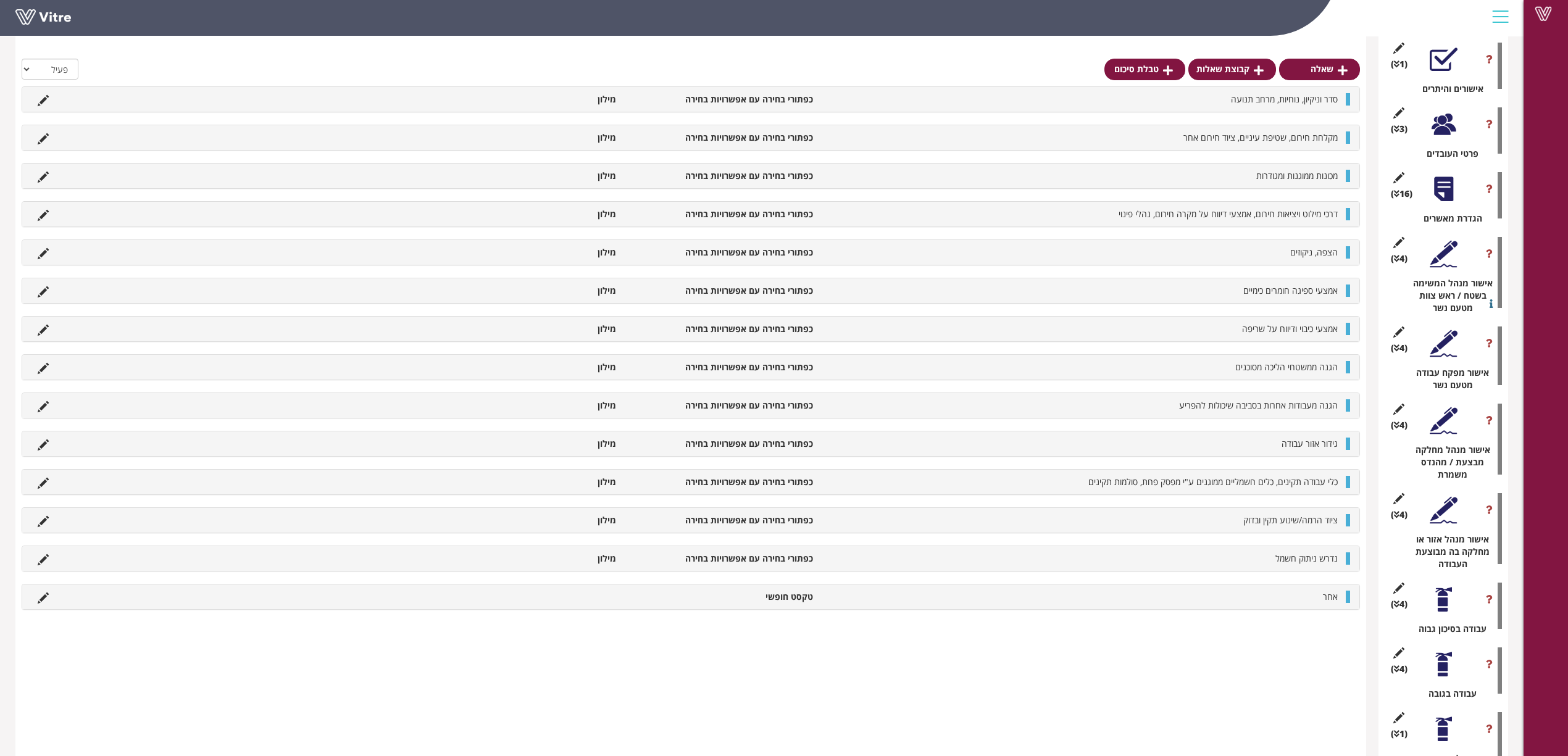
click at [1053, 460] on div at bounding box center [1444, 600] width 28 height 28
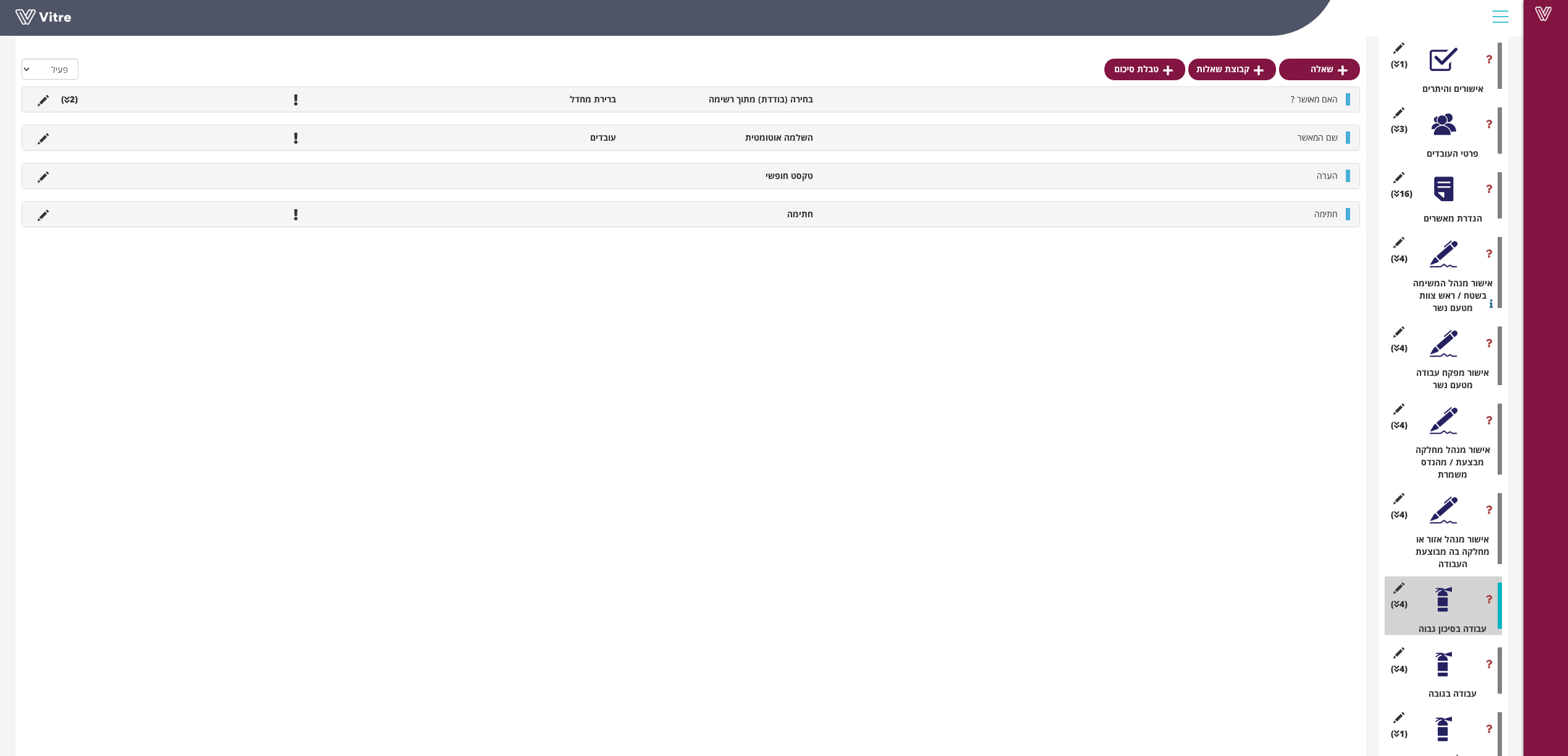
click at [1053, 460] on div at bounding box center [1444, 664] width 28 height 28
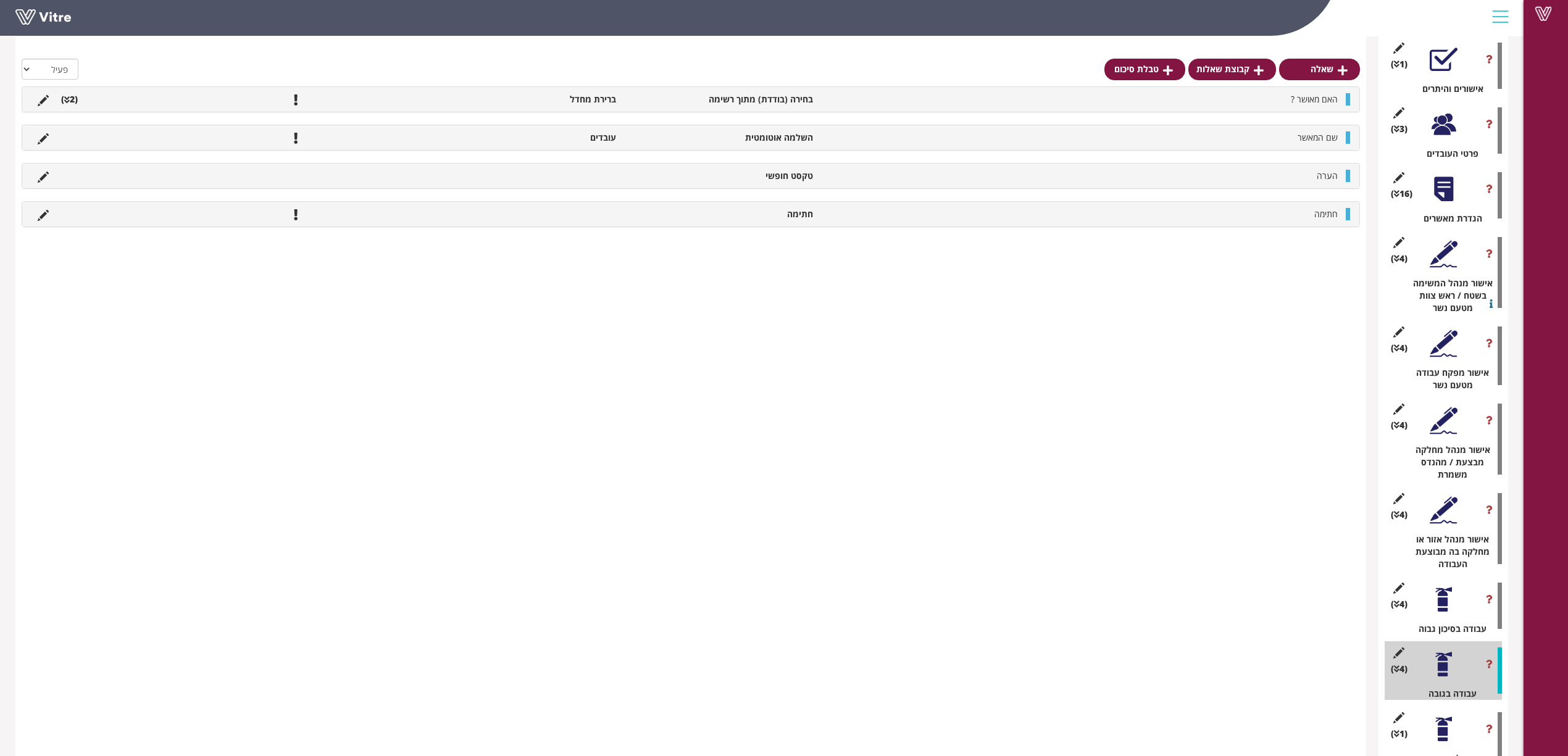
click at [1053, 176] on div at bounding box center [1444, 190] width 28 height 28
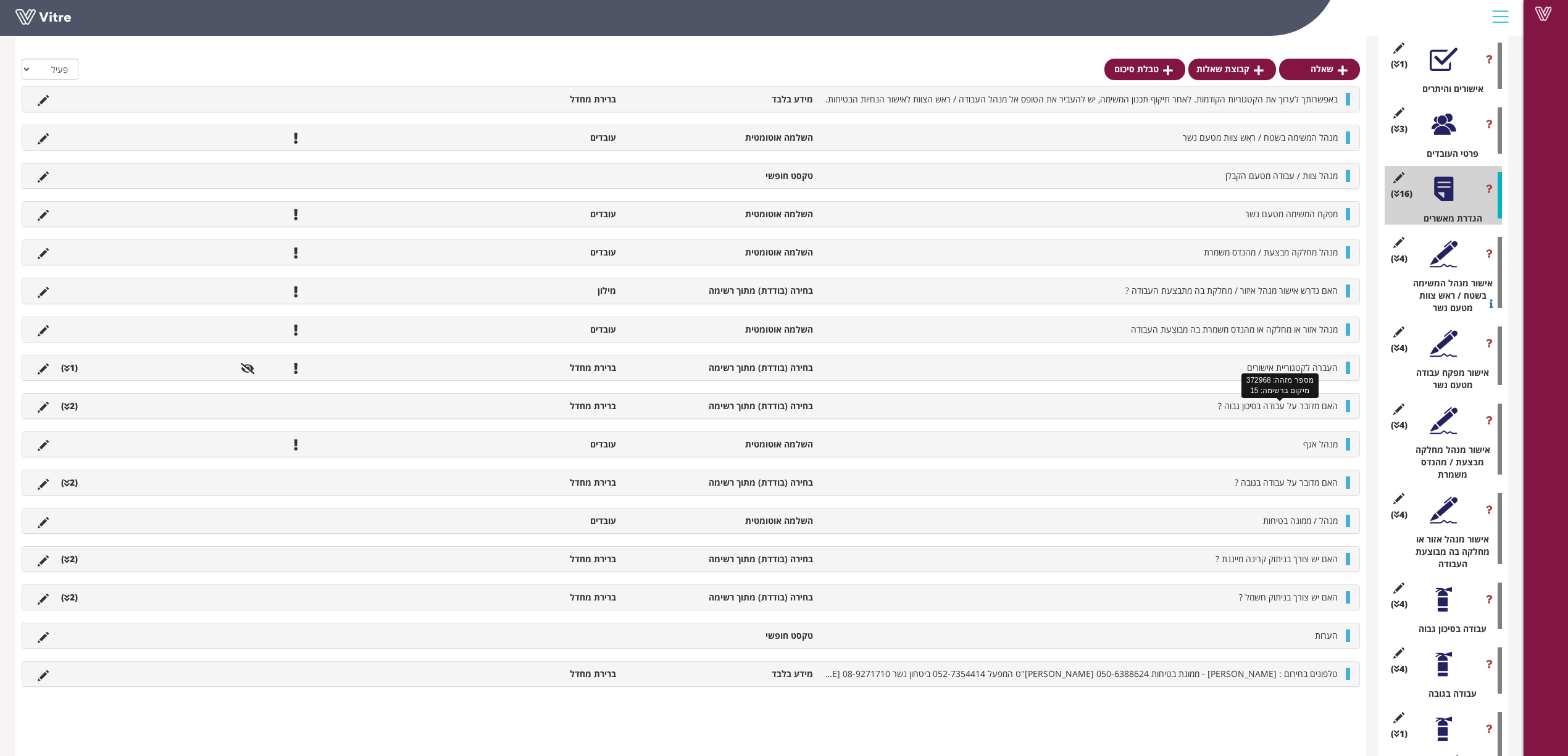
click at [1053, 408] on span "האם מדובר על עבודה בסיכון גבוה ?" at bounding box center [1278, 405] width 120 height 12
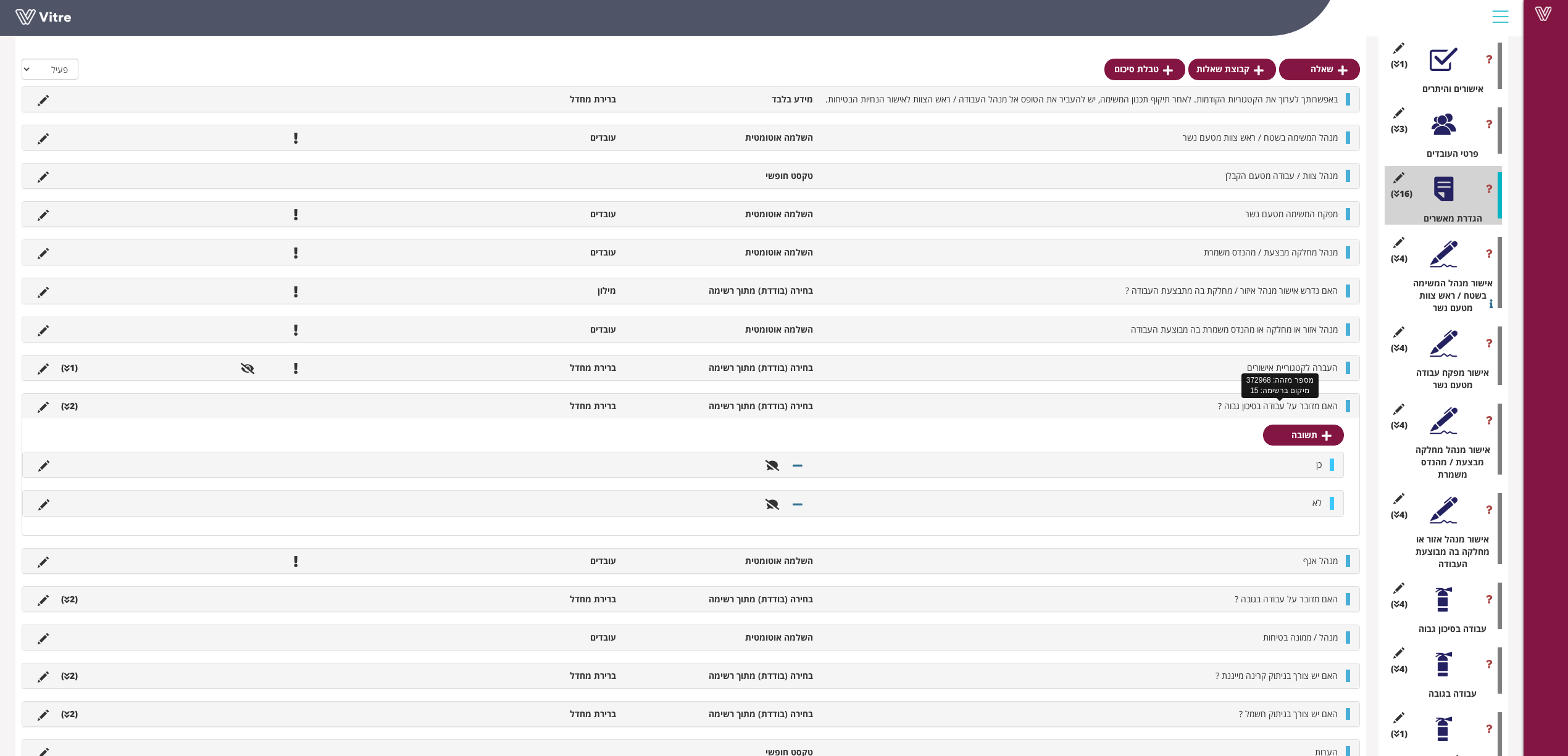
click at [1053, 409] on span "האם מדובר על עבודה בסיכון גבוה ?" at bounding box center [1278, 405] width 120 height 12
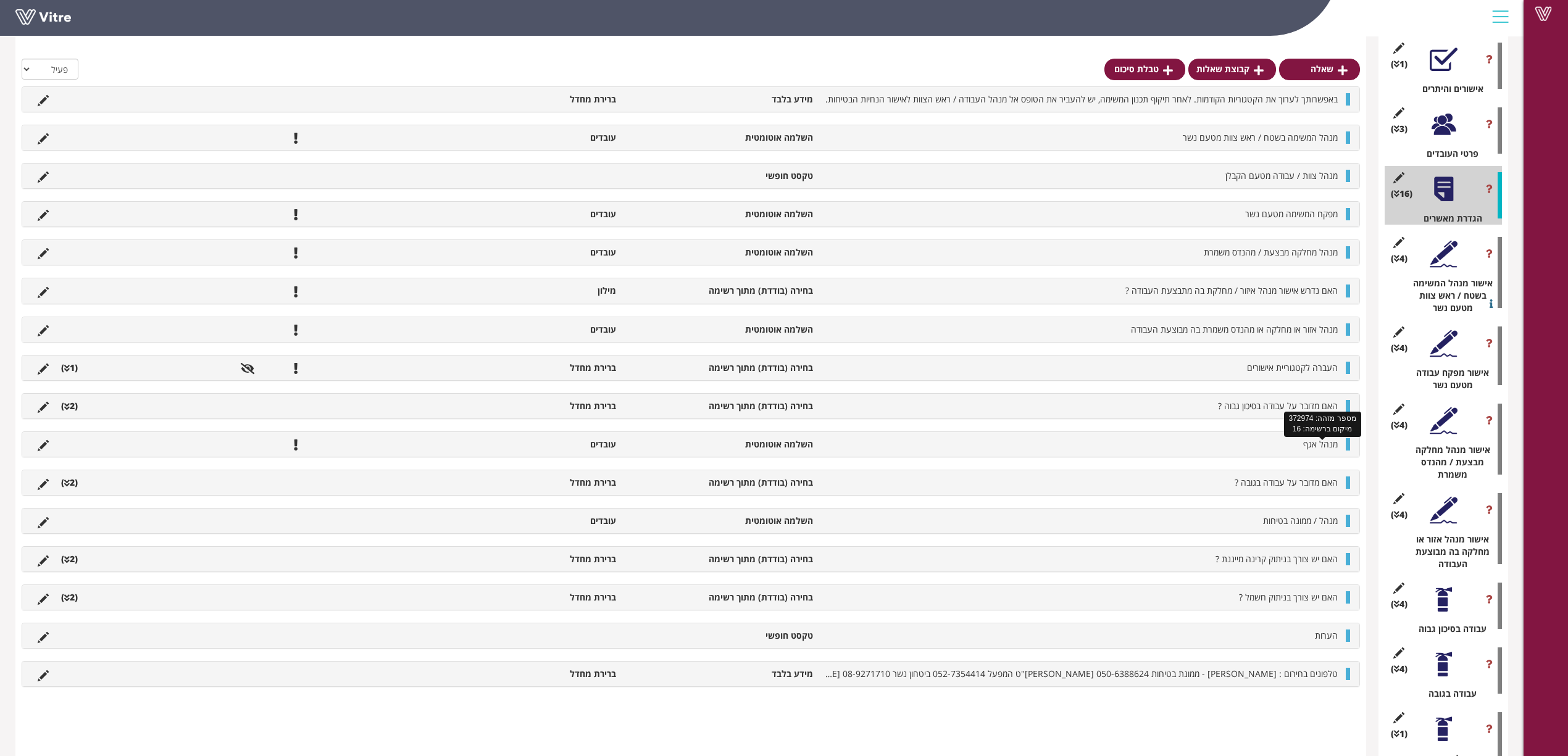
click at [1053, 446] on span "מנהל אגף" at bounding box center [1320, 444] width 35 height 12
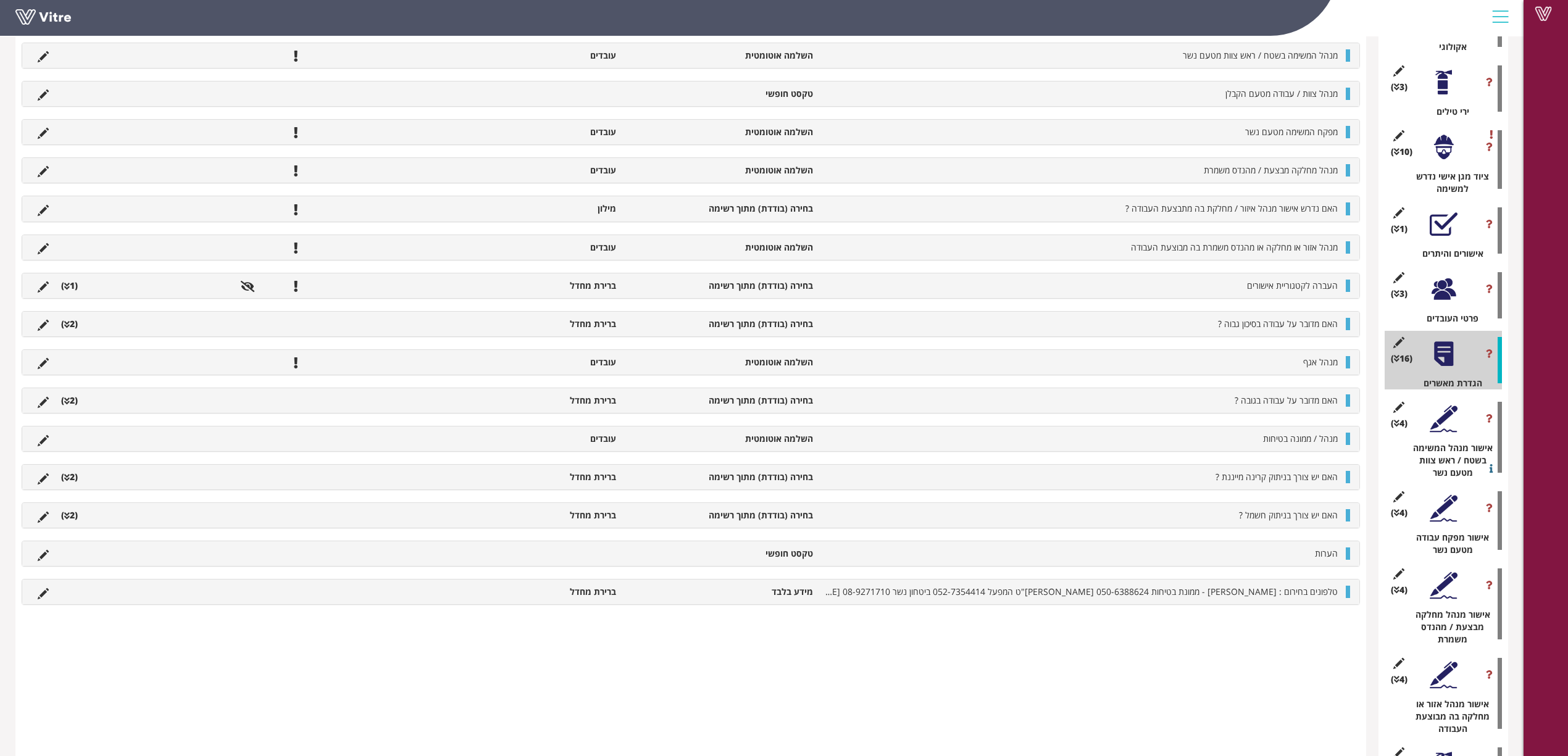
scroll to position [1475, 0]
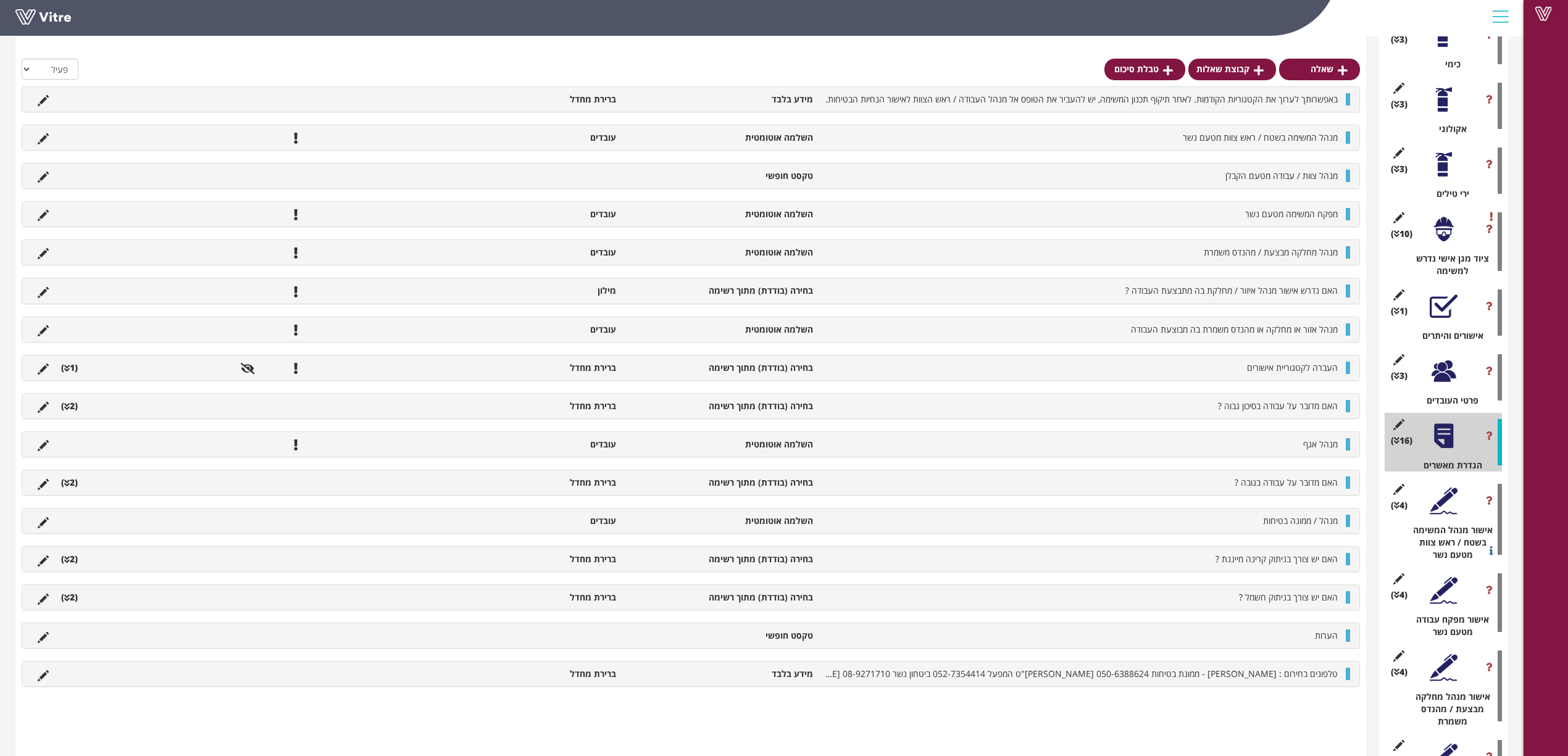
click at [1053, 292] on div "(1 ) אישורים והיתרים" at bounding box center [1443, 312] width 117 height 58
click at [1053, 293] on div at bounding box center [1444, 307] width 28 height 28
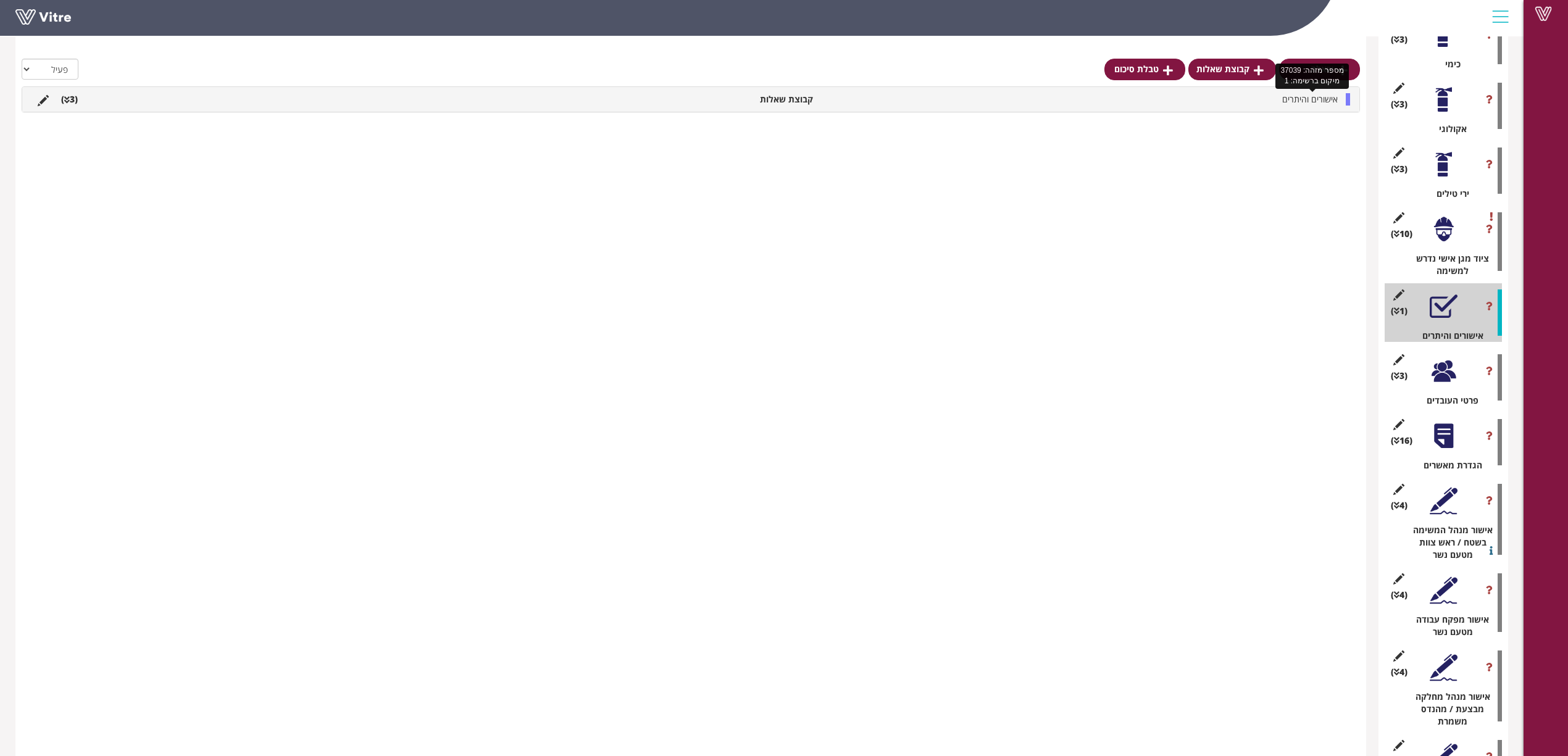
click at [1053, 94] on span "אישורים והיתרים" at bounding box center [1310, 99] width 56 height 12
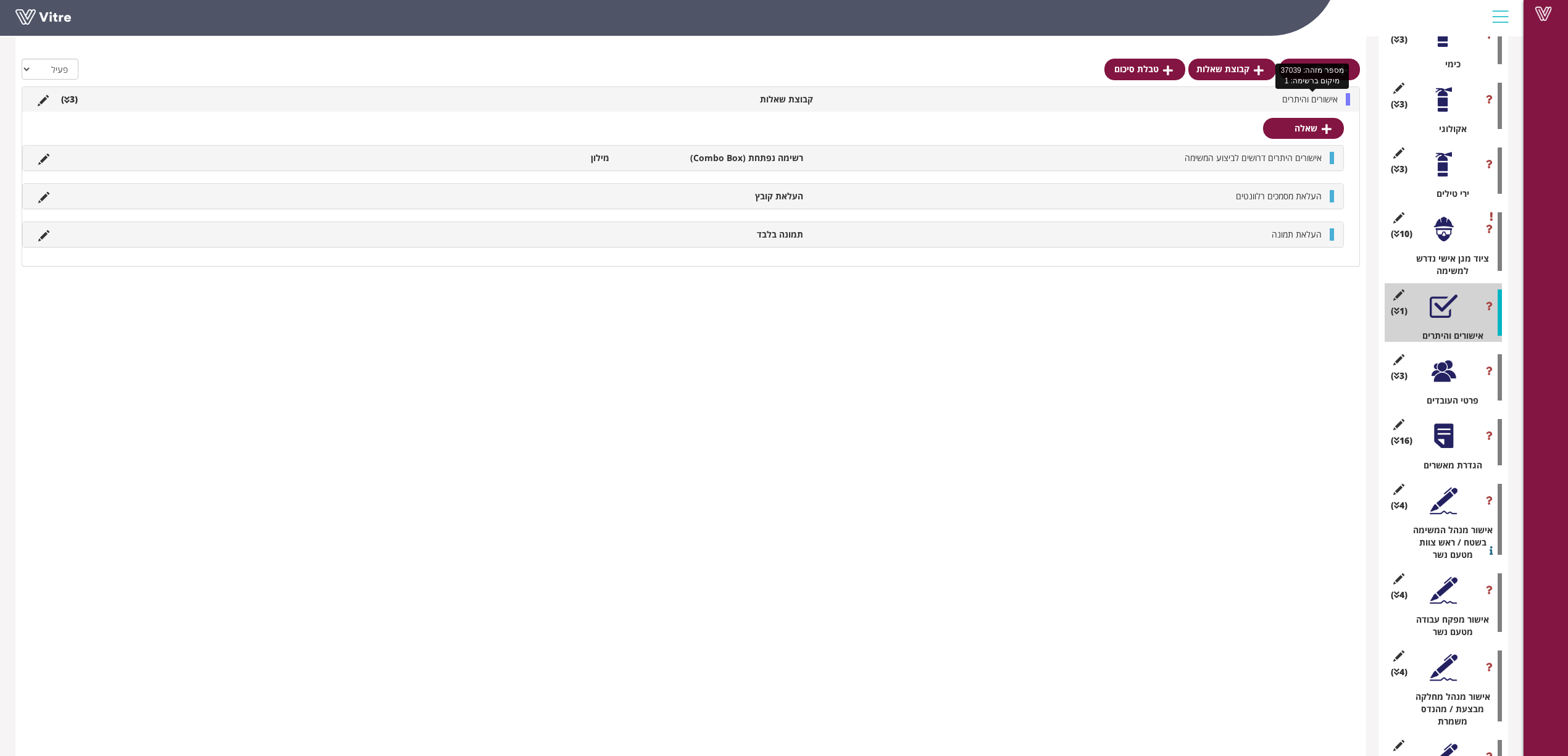
click at [1053, 95] on span "אישורים והיתרים" at bounding box center [1310, 99] width 56 height 12
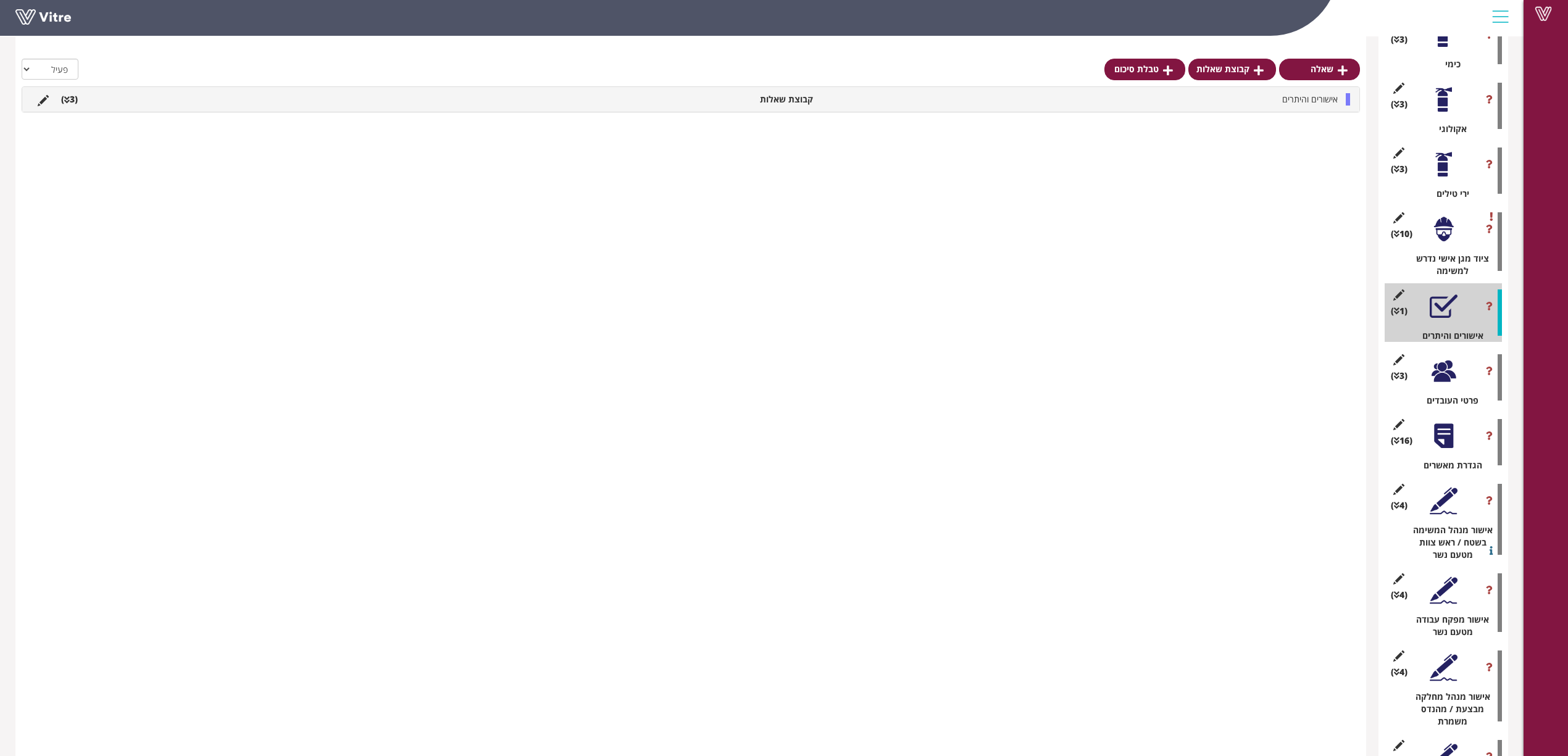
click at [1053, 422] on div at bounding box center [1444, 436] width 28 height 28
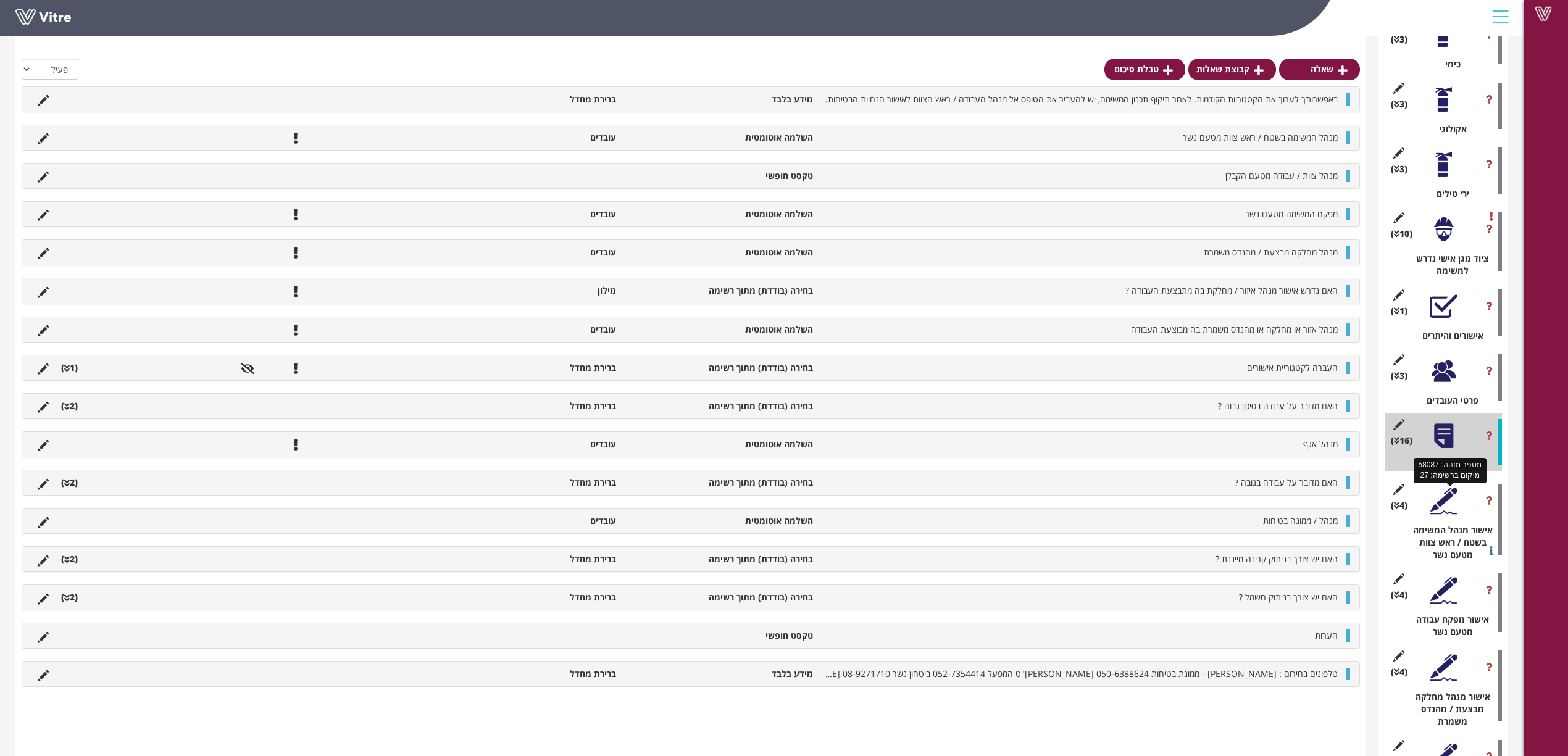
click at [1053, 460] on div "אישור מנהל המשימה בשטח / ראש צוות מטעם נשר" at bounding box center [1448, 542] width 108 height 37
click at [1053, 460] on div at bounding box center [1444, 501] width 28 height 28
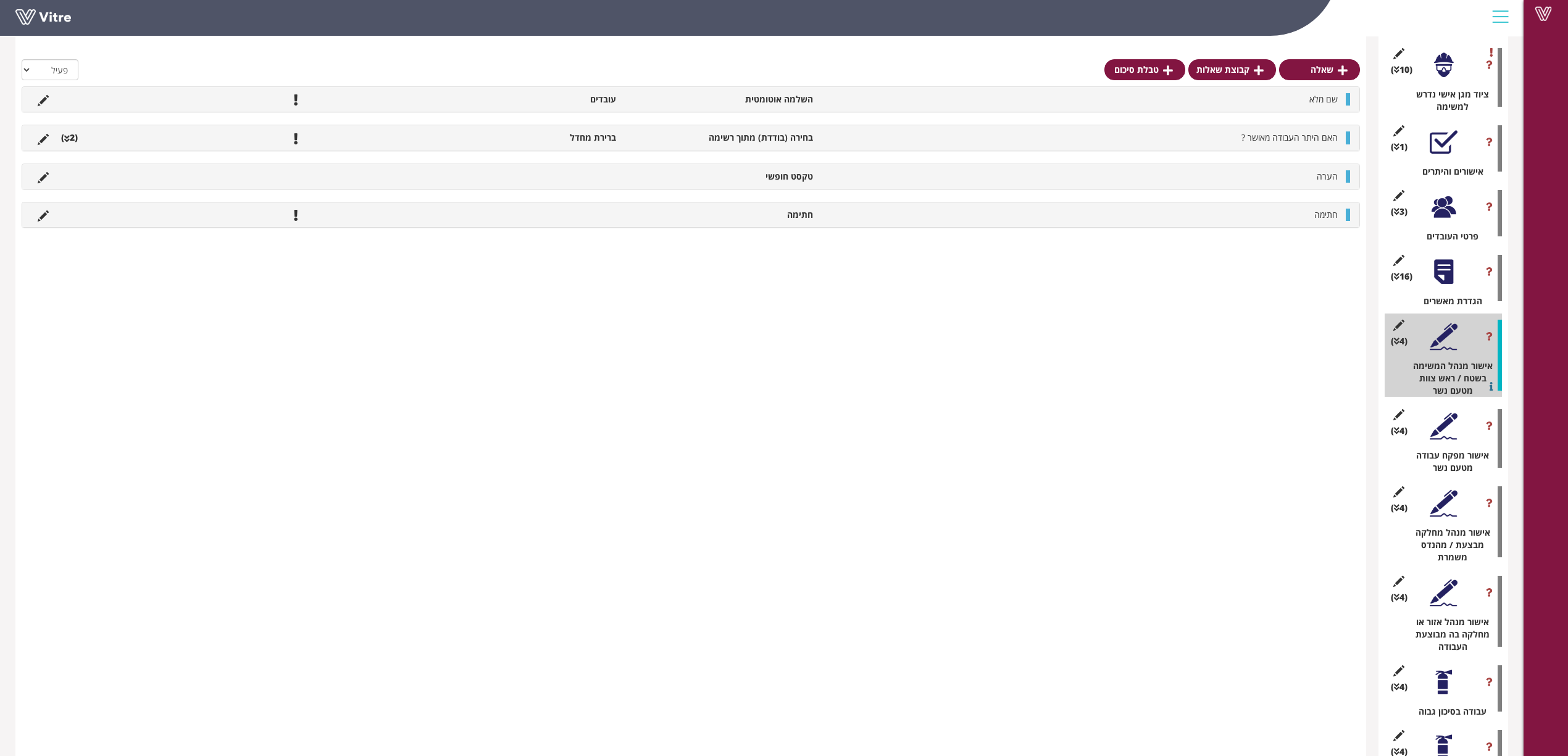
scroll to position [1721, 0]
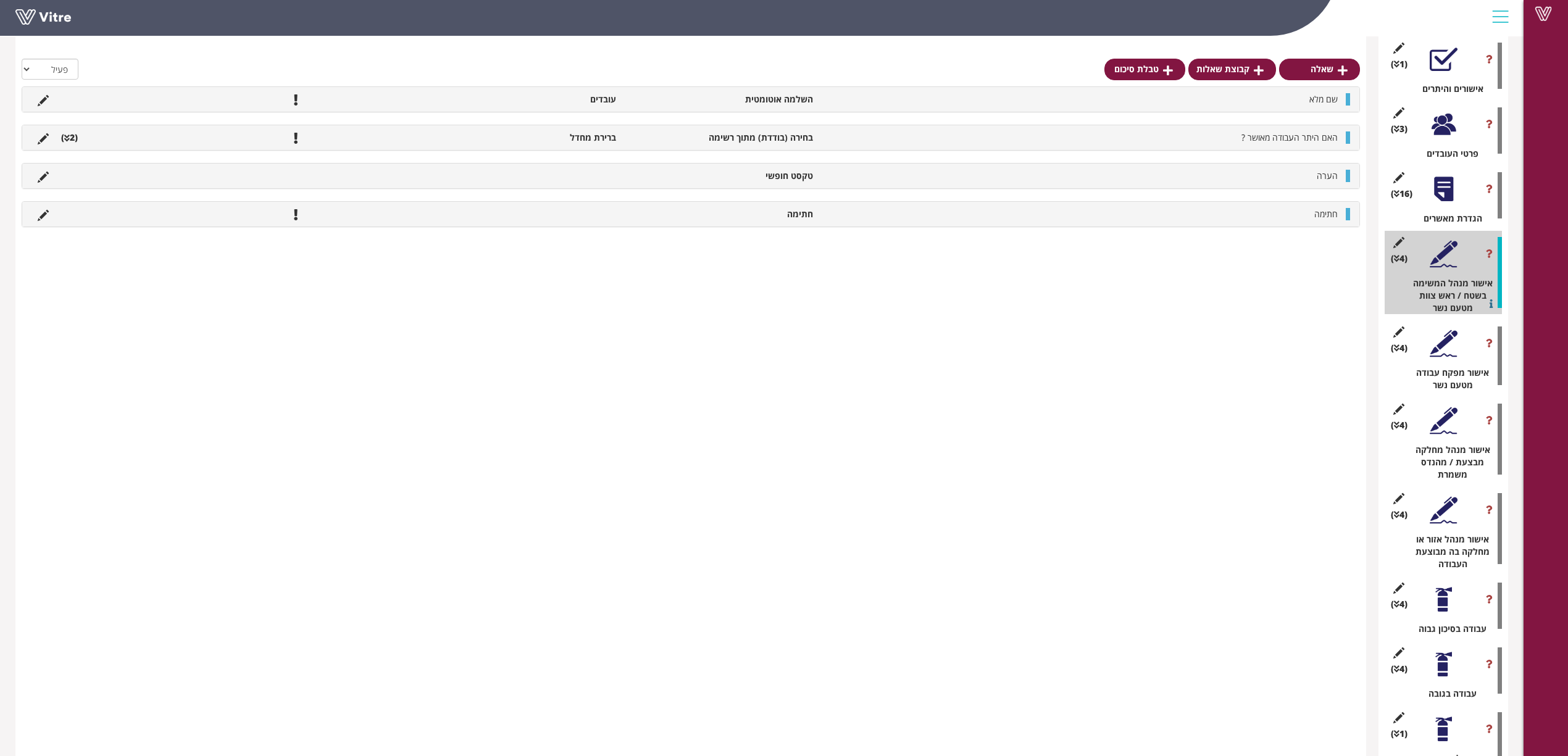
click at [1053, 460] on div at bounding box center [1444, 510] width 28 height 28
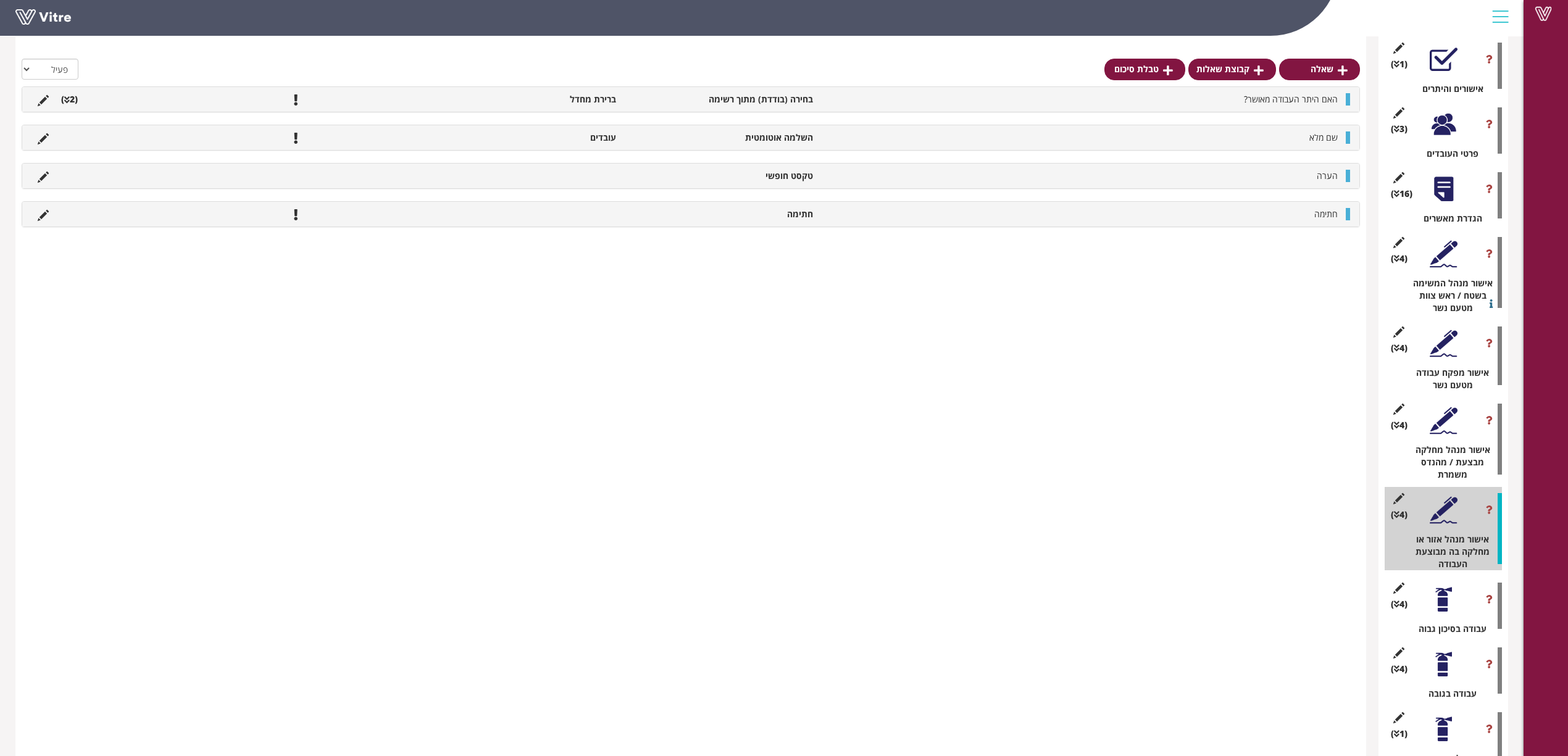
click at [1053, 328] on div "מספר מזהה: 58088 מיקום ברשימה: 28" at bounding box center [1450, 313] width 73 height 31
click at [1053, 330] on div at bounding box center [1444, 344] width 28 height 28
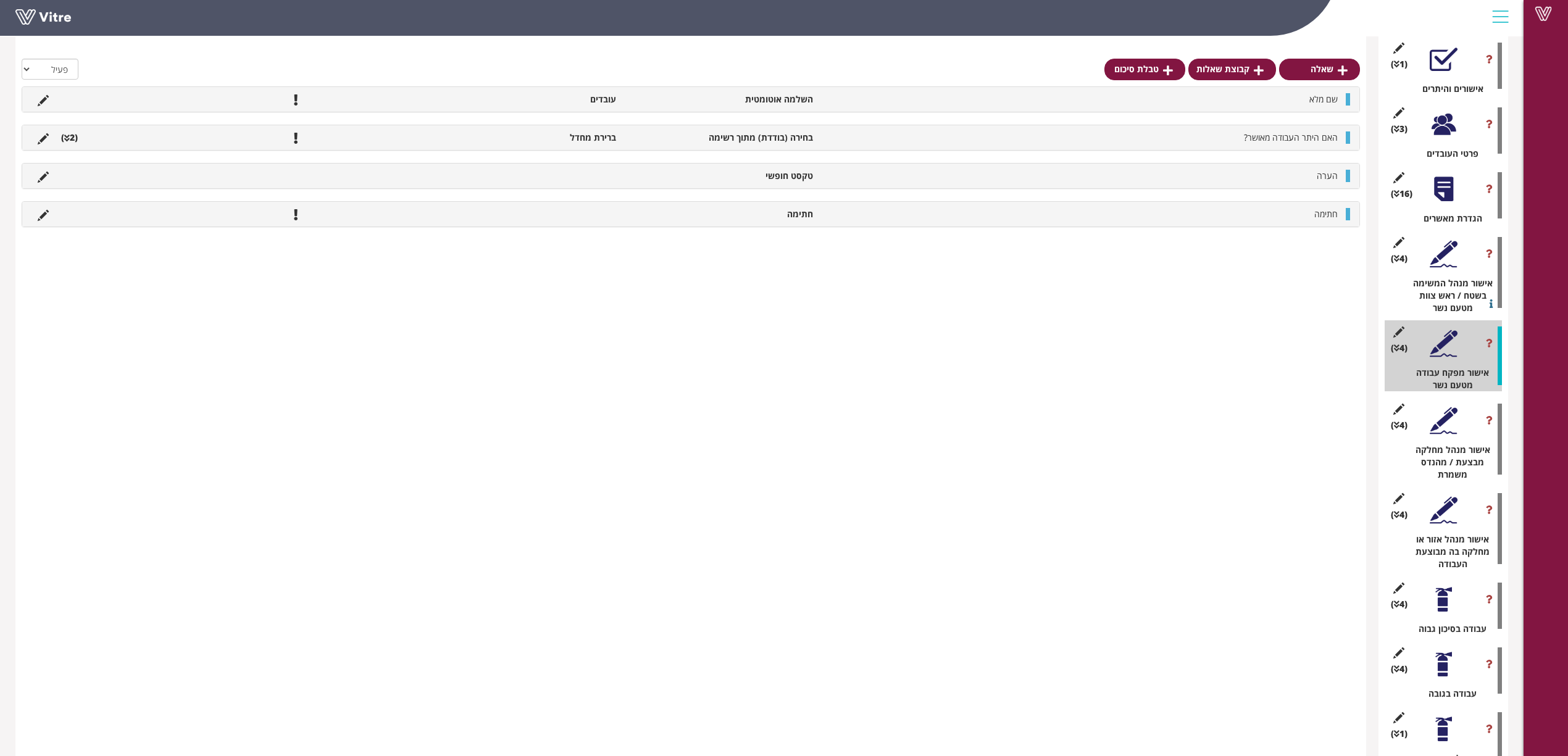
click at [1053, 407] on div at bounding box center [1444, 421] width 28 height 28
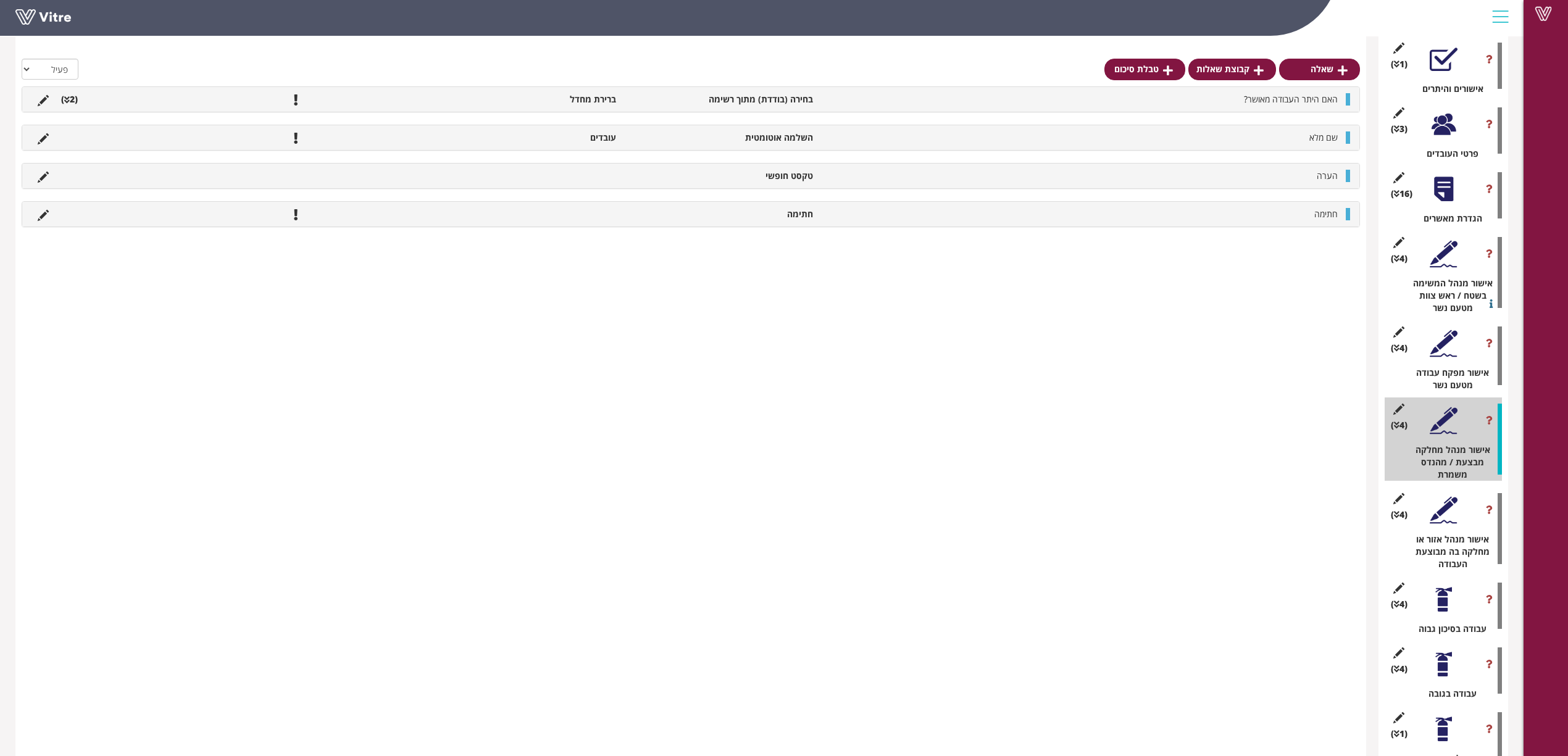
click at [1053, 460] on div at bounding box center [1444, 510] width 28 height 28
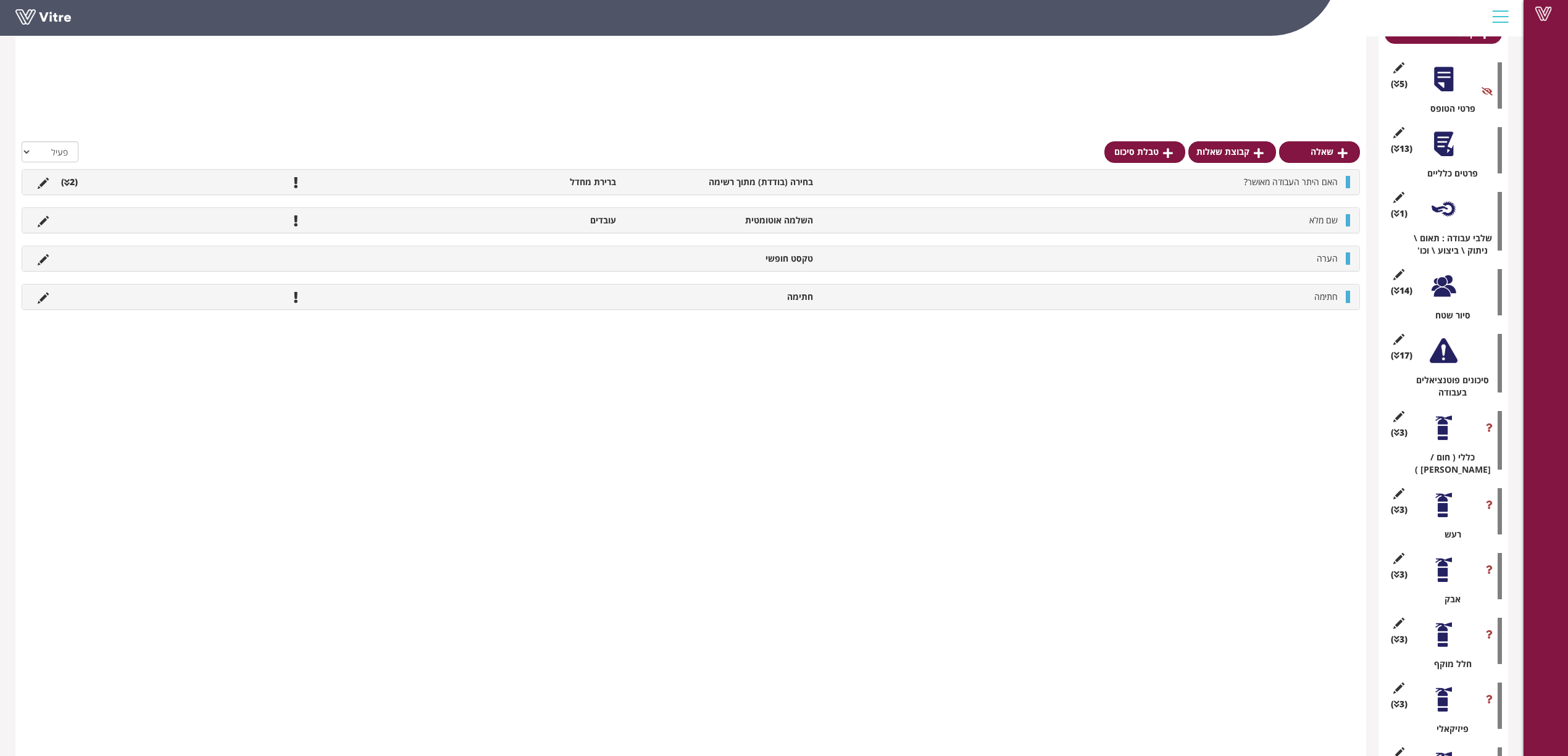
scroll to position [247, 0]
